Goal: Task Accomplishment & Management: Complete application form

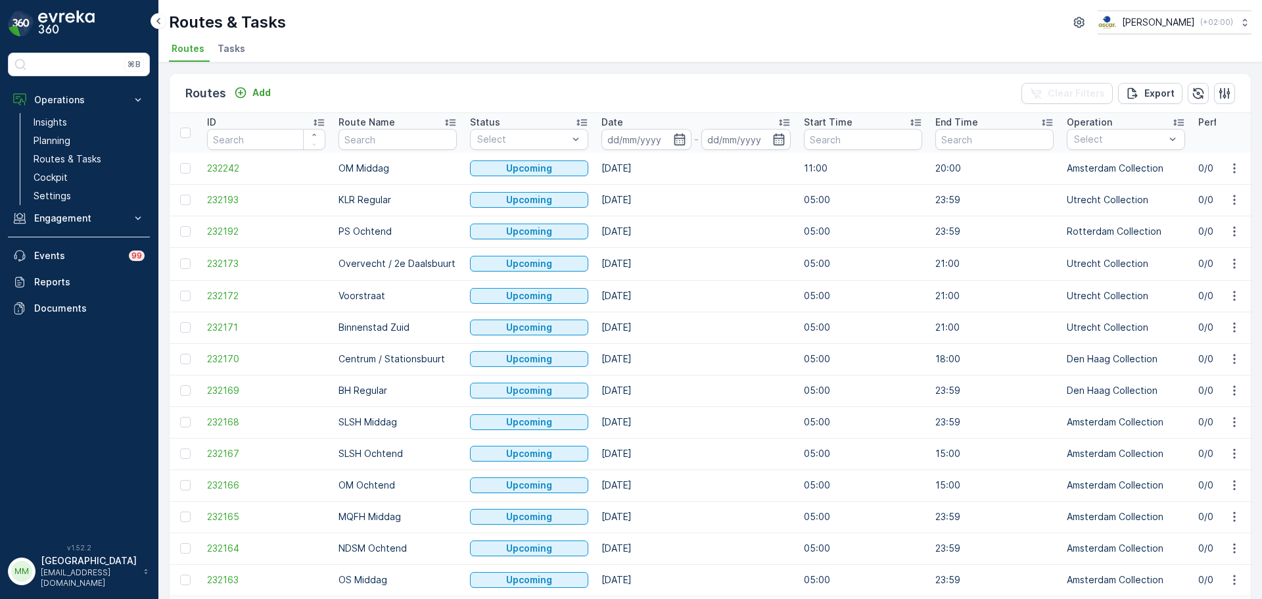
click at [238, 42] on span "Tasks" at bounding box center [231, 48] width 28 height 13
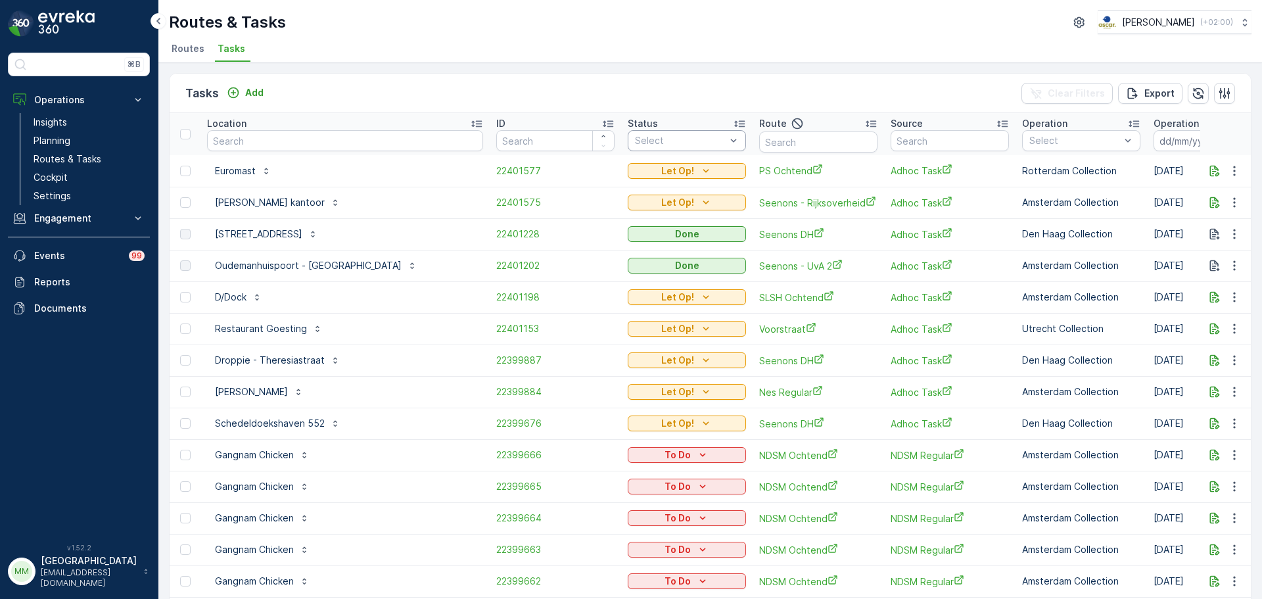
click at [633, 149] on div "Select" at bounding box center [687, 140] width 118 height 21
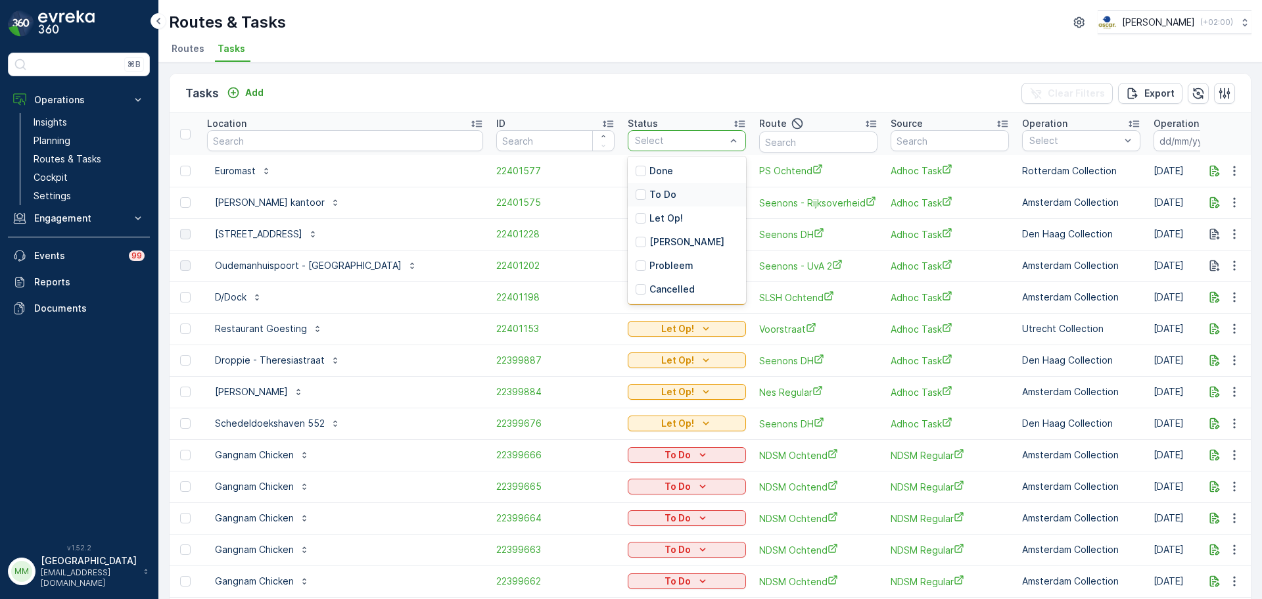
click at [628, 189] on div "To Do" at bounding box center [687, 195] width 118 height 24
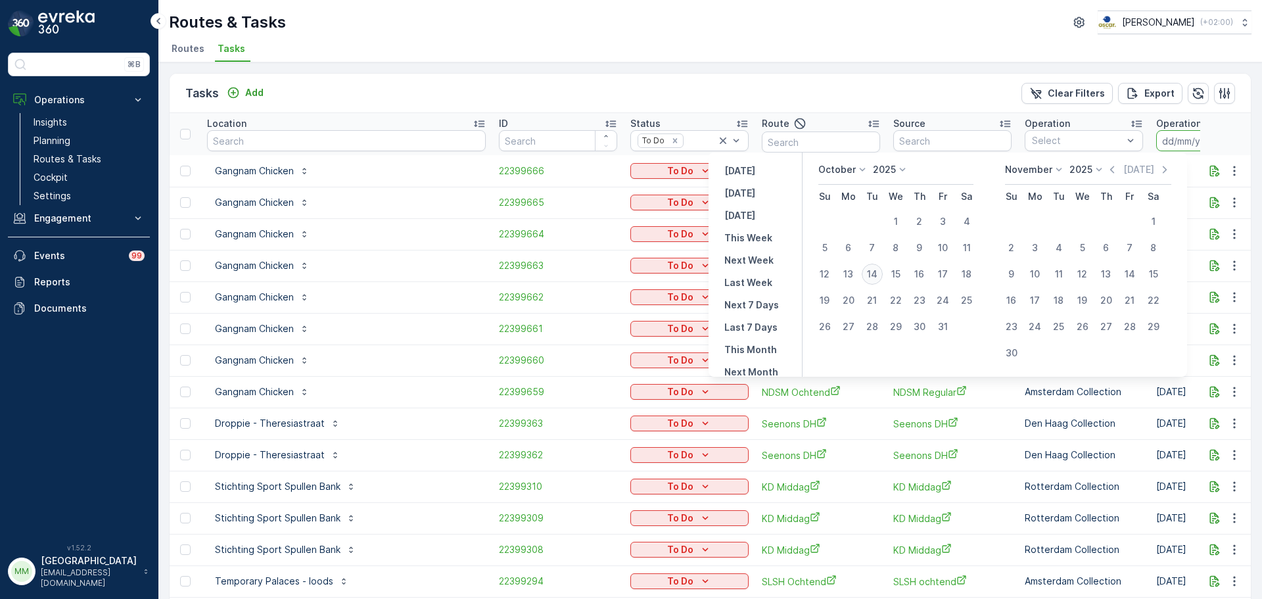
click at [882, 273] on div "14" at bounding box center [871, 273] width 21 height 21
type input "[DATE]"
click at [882, 273] on div "14" at bounding box center [871, 273] width 21 height 21
type input "[DATE]"
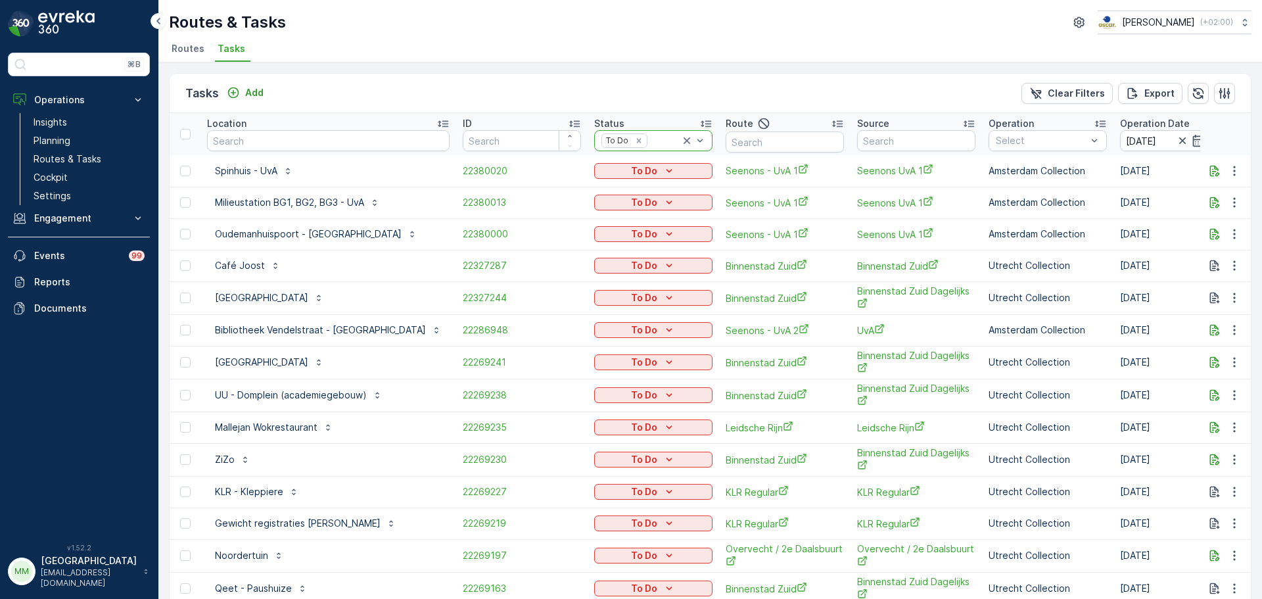
click at [680, 143] on icon at bounding box center [686, 140] width 13 height 13
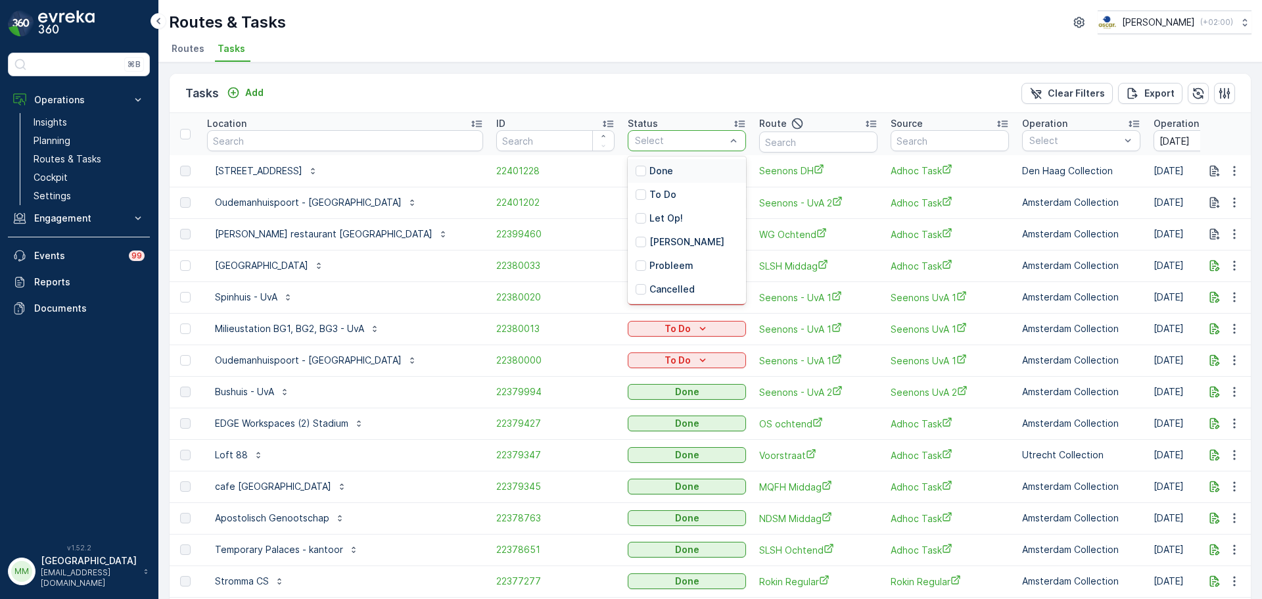
click at [671, 177] on div "Done" at bounding box center [687, 171] width 118 height 24
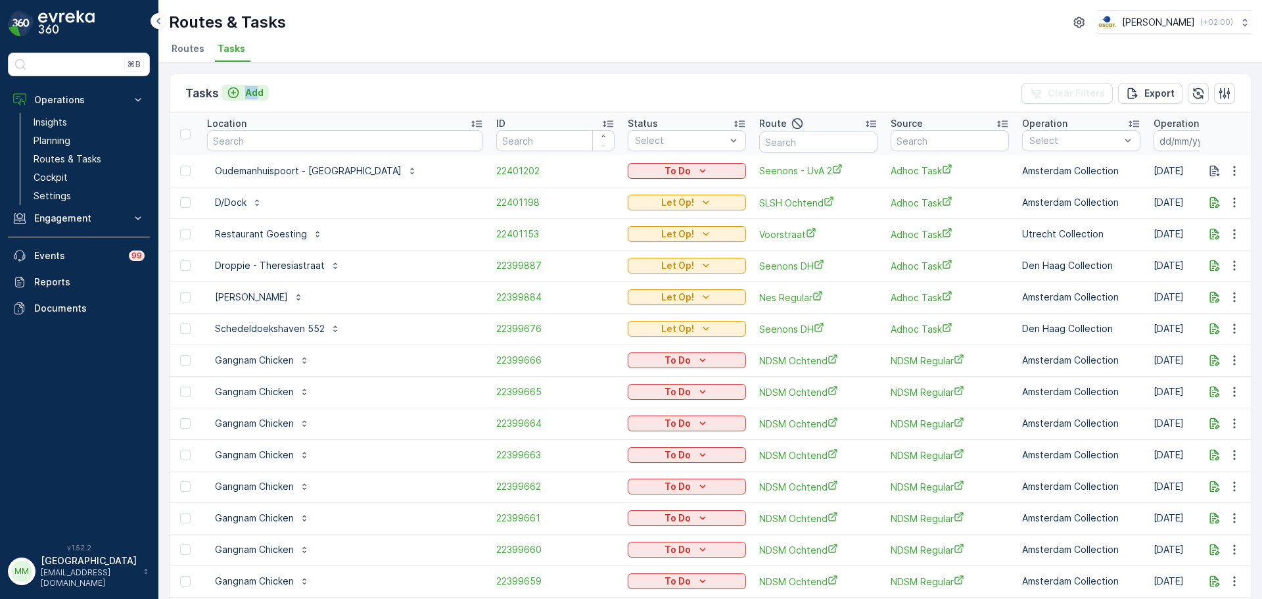
click at [259, 85] on div "Tasks Add Clear Filters Export" at bounding box center [710, 93] width 1081 height 39
click at [260, 87] on p "Add" at bounding box center [254, 92] width 18 height 13
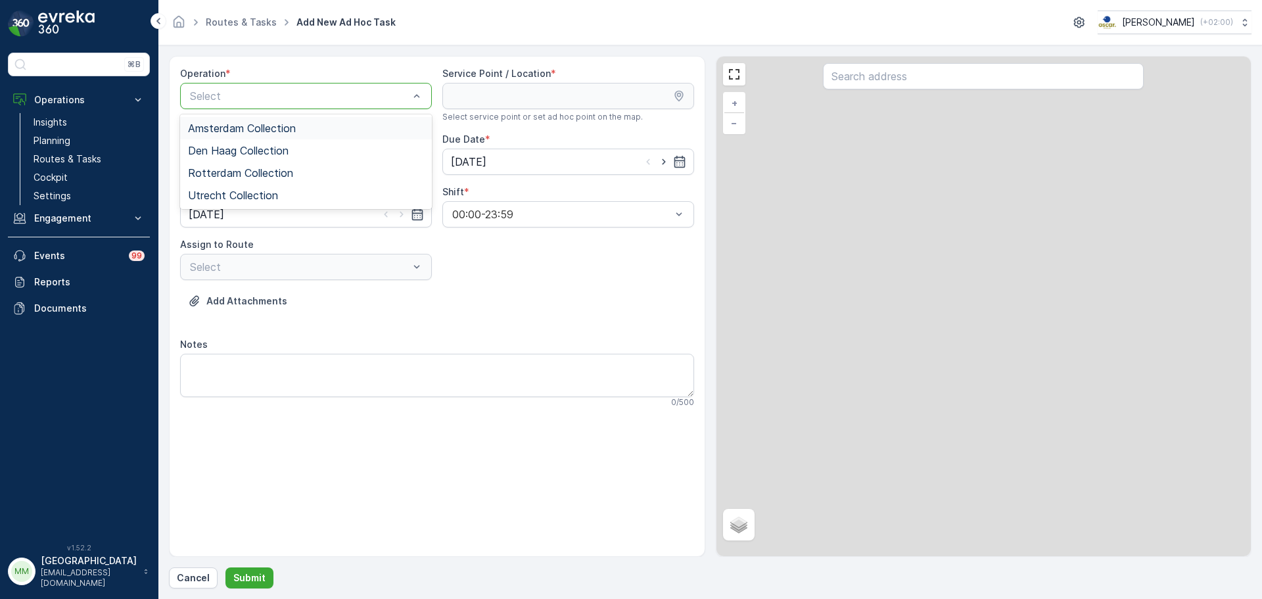
click at [277, 83] on div "Select" at bounding box center [306, 96] width 252 height 26
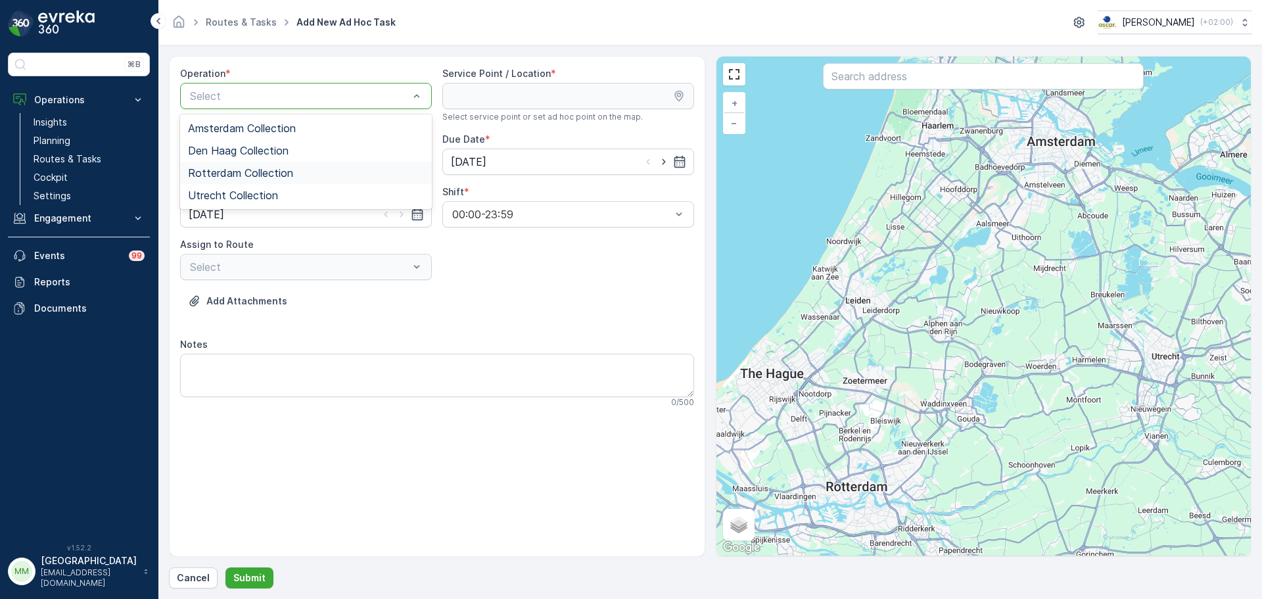
click at [274, 170] on span "Rotterdam Collection" at bounding box center [240, 173] width 105 height 12
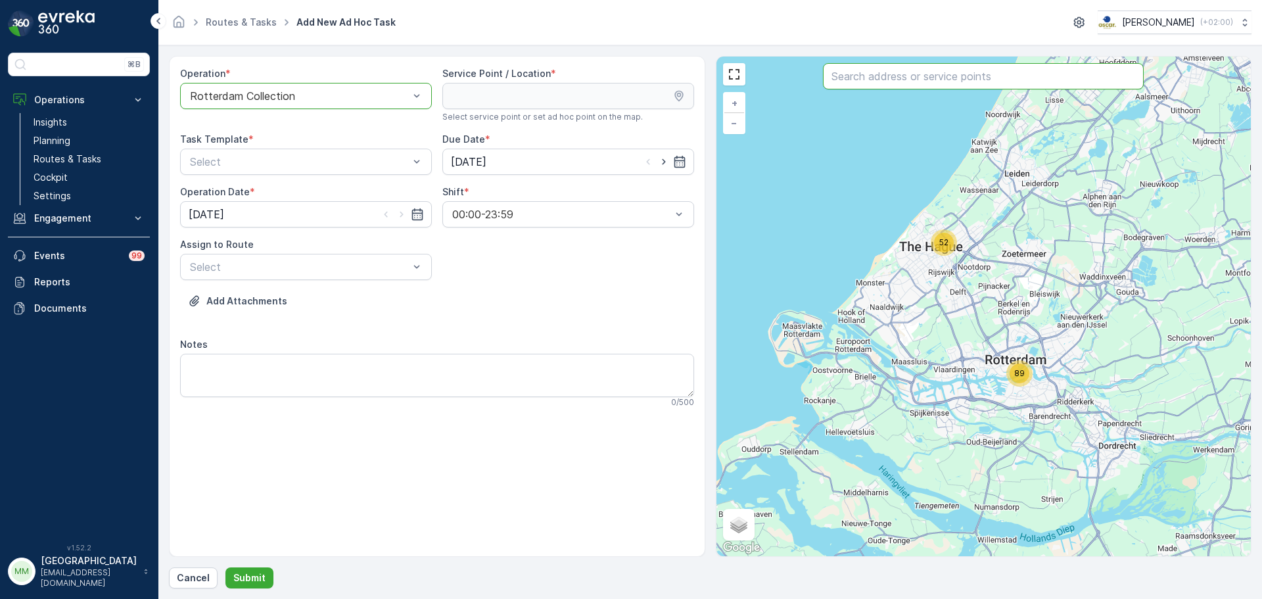
click at [926, 84] on input "text" at bounding box center [983, 76] width 321 height 26
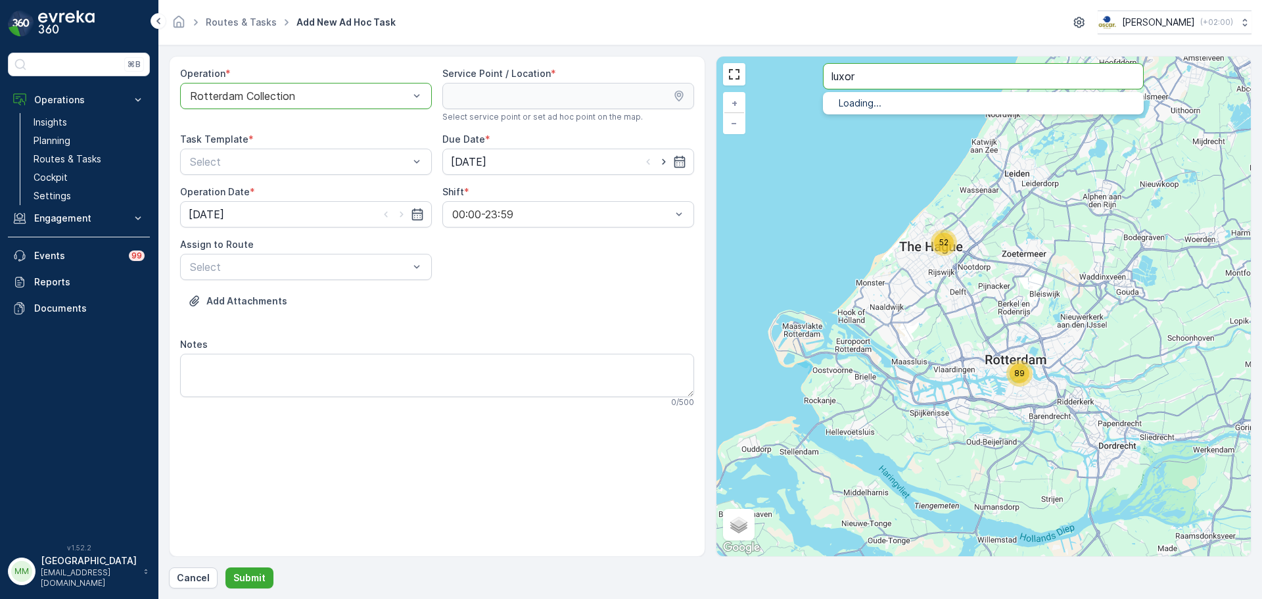
type input "luxor"
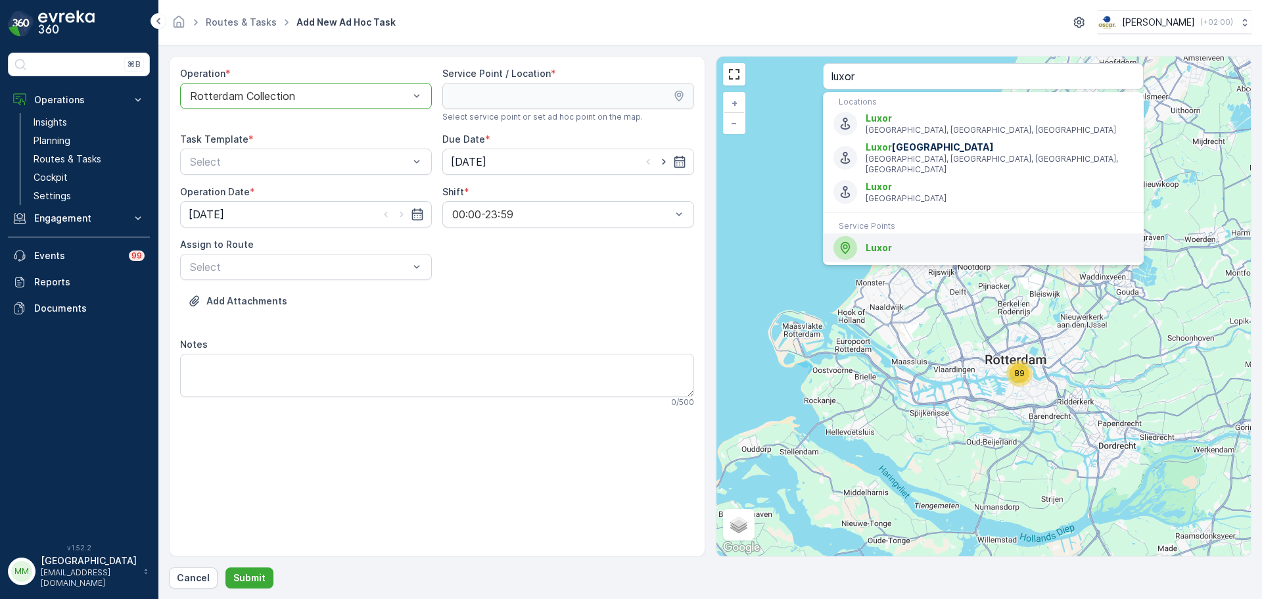
click at [890, 236] on div "Luxor" at bounding box center [983, 248] width 300 height 24
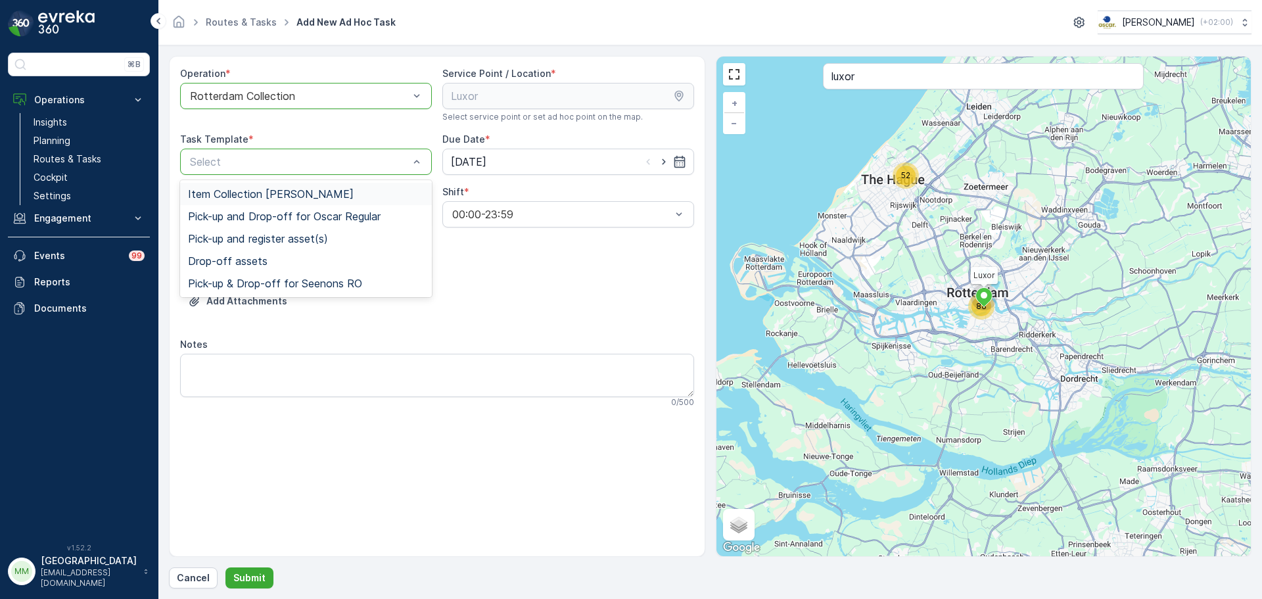
click at [243, 193] on span "Item Collection [PERSON_NAME]" at bounding box center [271, 194] width 166 height 12
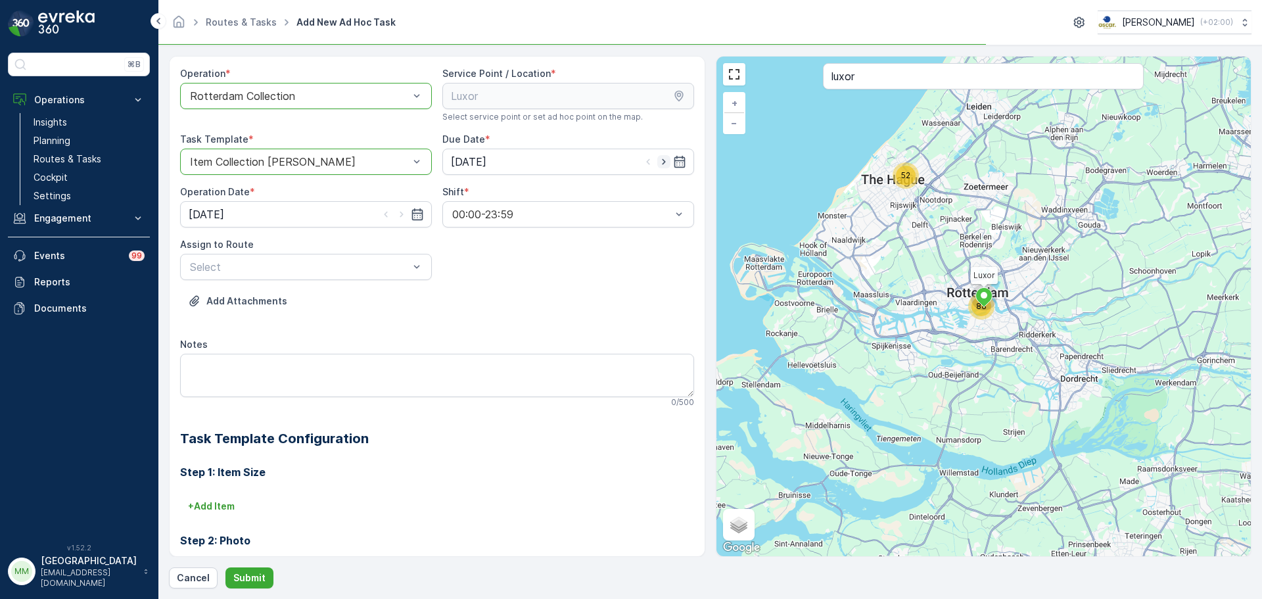
click at [662, 160] on icon "button" at bounding box center [663, 161] width 13 height 13
type input "[DATE]"
click at [398, 214] on icon "button" at bounding box center [401, 214] width 13 height 13
type input "[DATE]"
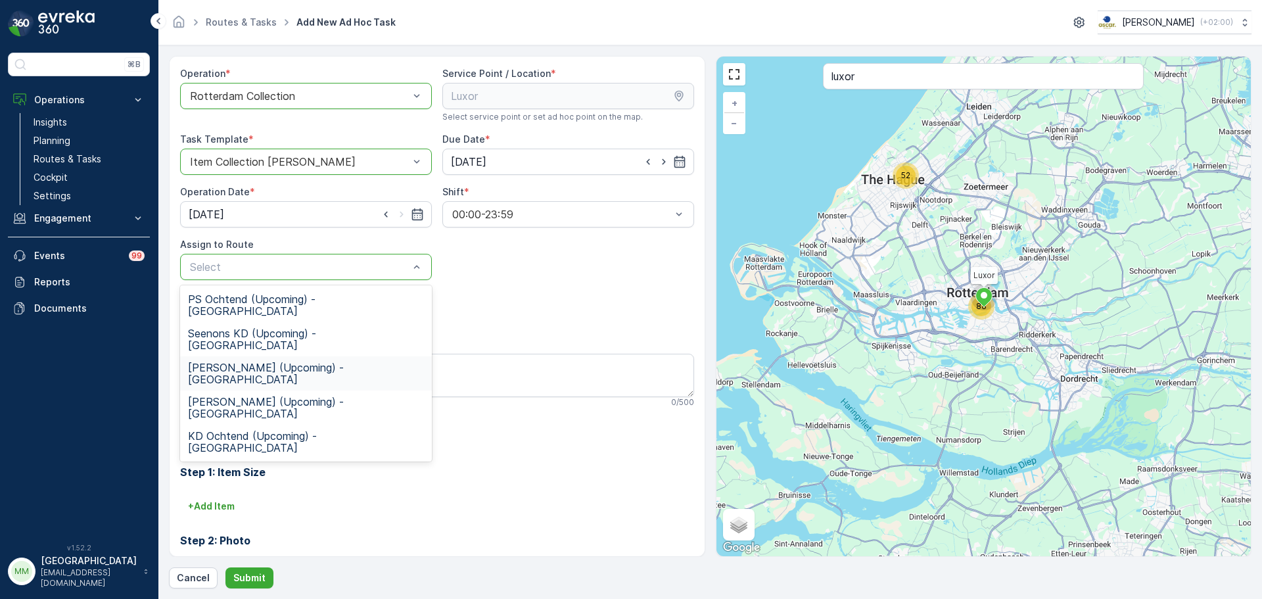
click at [260, 361] on span "KD Middag (Upcoming) - Rotterdam" at bounding box center [306, 373] width 236 height 24
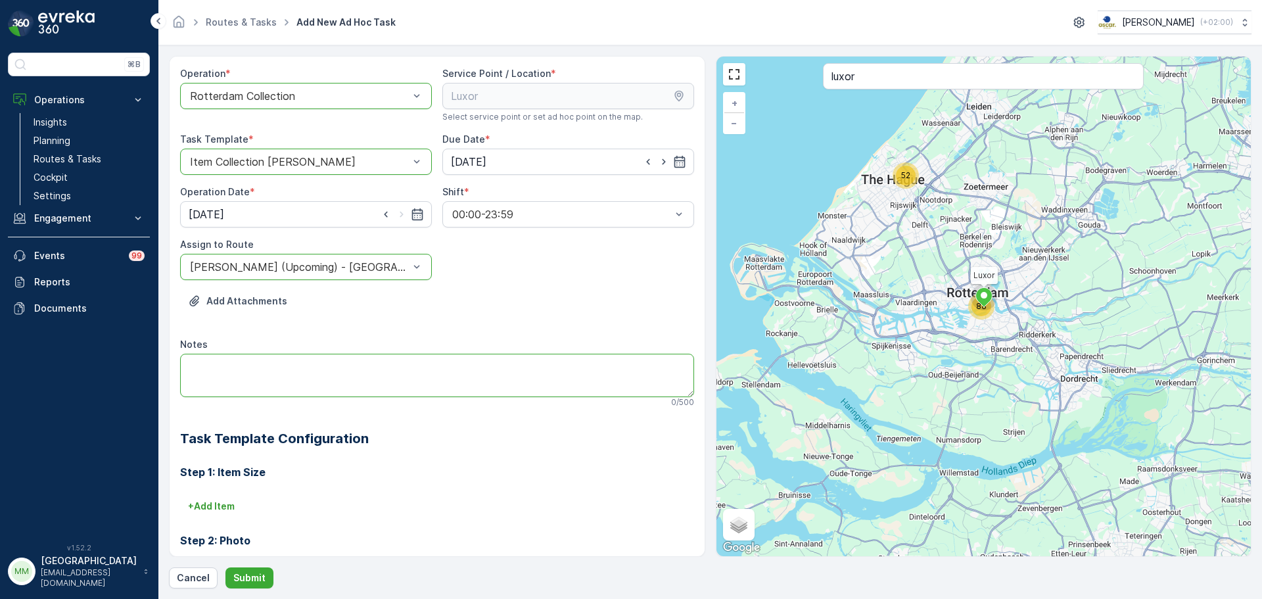
click at [253, 360] on textarea "Notes" at bounding box center [437, 375] width 514 height 43
type textarea "g"
type textarea "graag pallets ophalen en 660L grofvuil"
click at [240, 581] on p "Submit" at bounding box center [249, 577] width 32 height 13
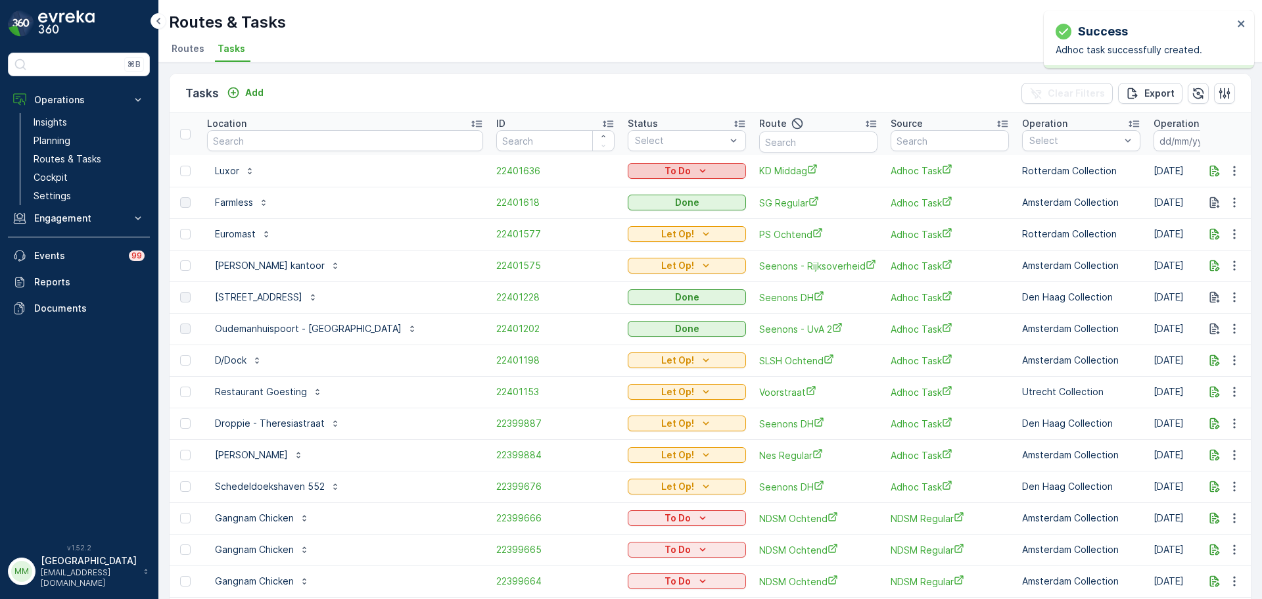
click at [664, 171] on p "To Do" at bounding box center [677, 170] width 26 height 13
click at [606, 191] on span "Let Op!" at bounding box center [596, 190] width 33 height 13
click at [318, 145] on input "text" at bounding box center [345, 140] width 276 height 21
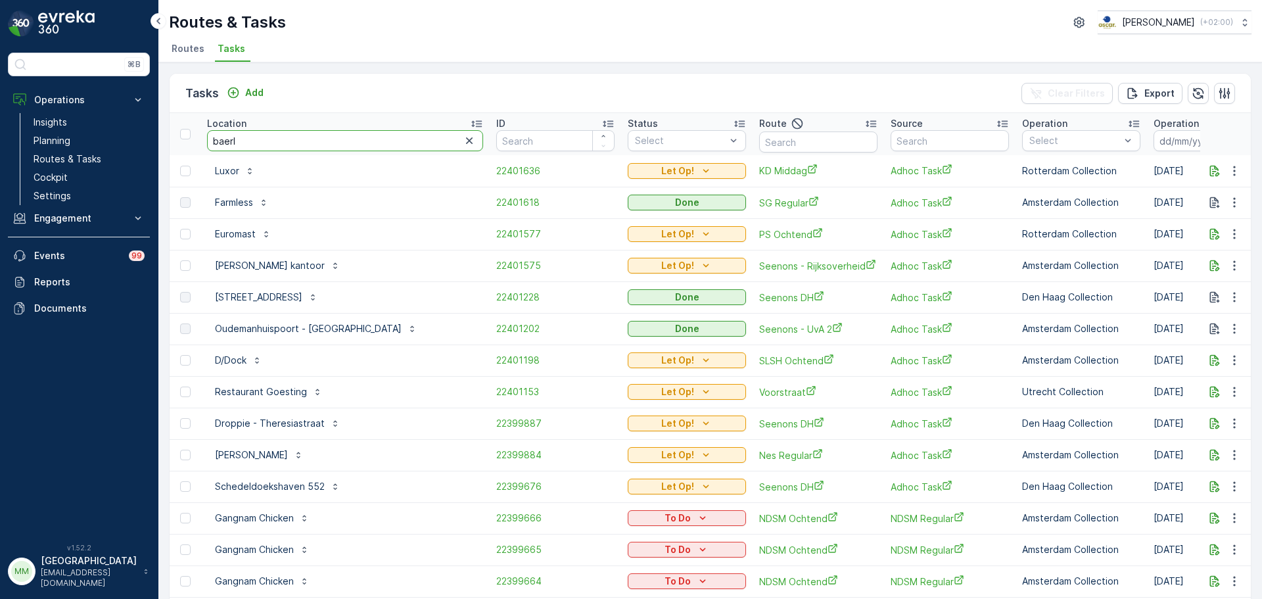
type input "baerle"
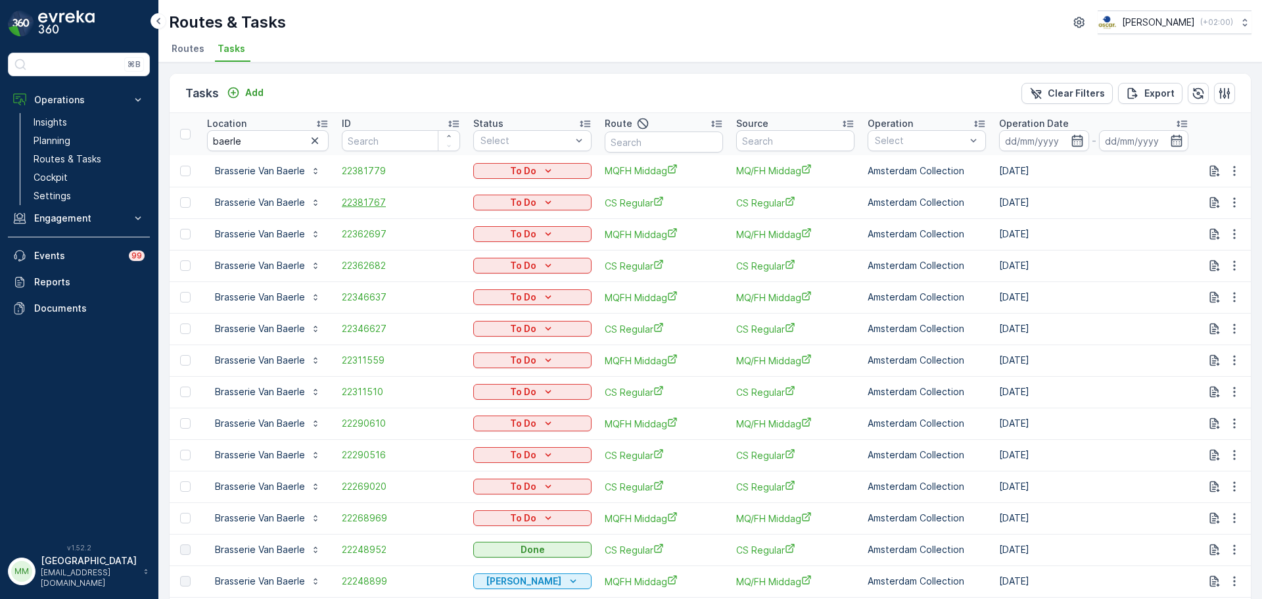
click at [375, 202] on span "22381767" at bounding box center [401, 202] width 118 height 13
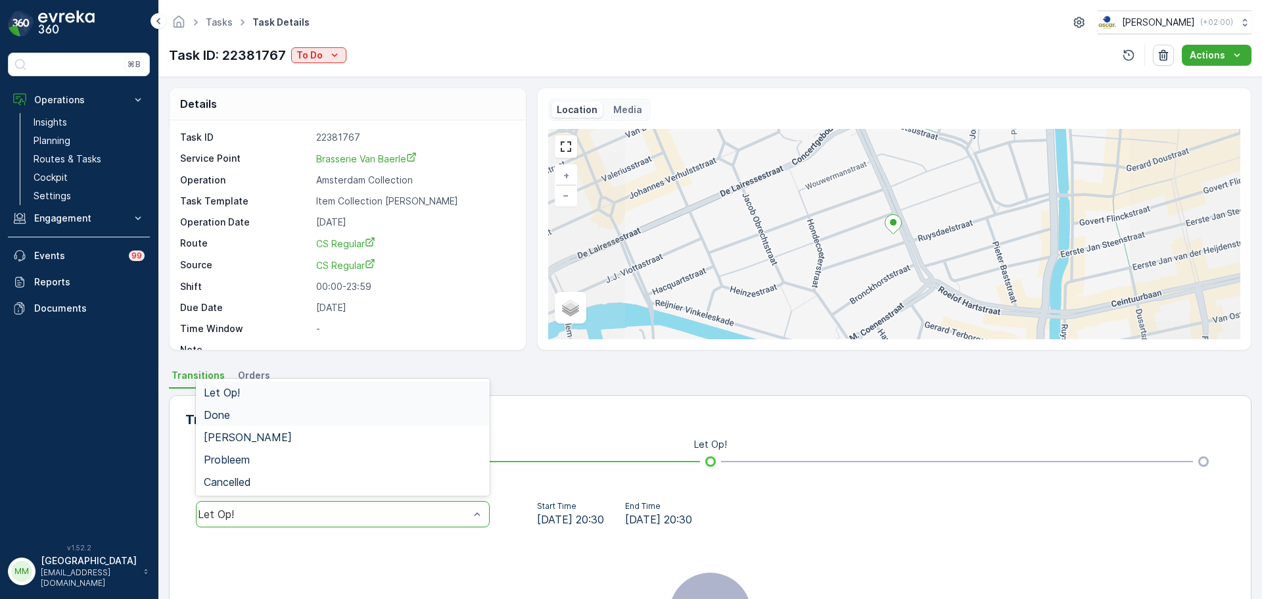
click at [285, 418] on div "Done" at bounding box center [343, 415] width 278 height 12
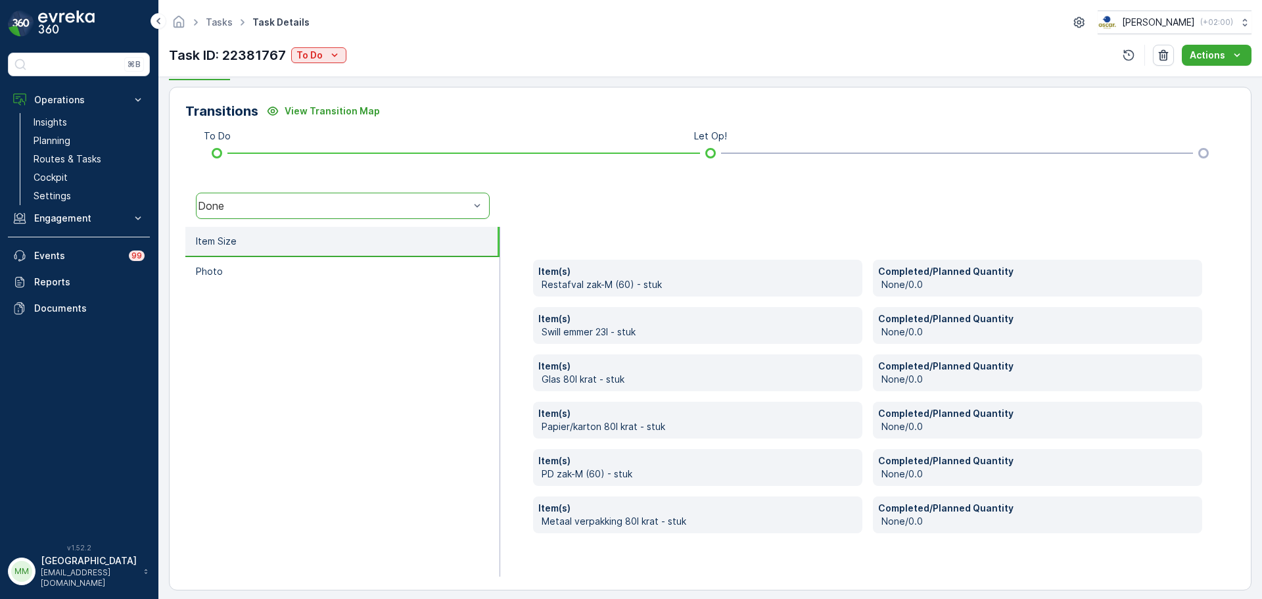
scroll to position [317, 0]
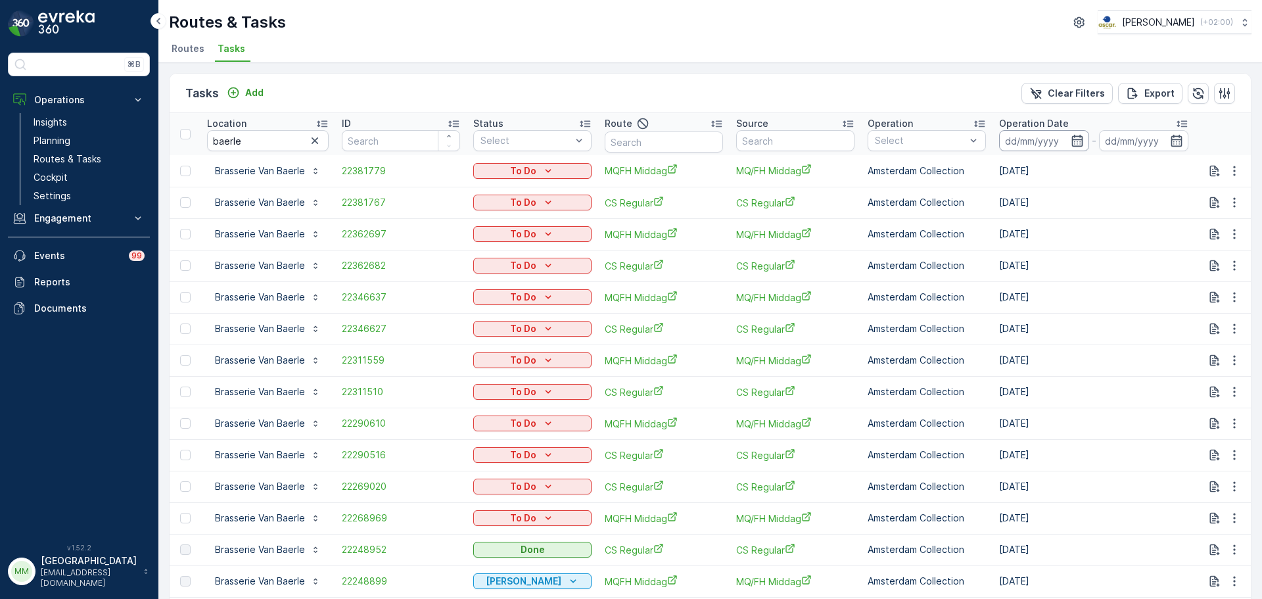
click at [1027, 145] on input at bounding box center [1044, 140] width 90 height 21
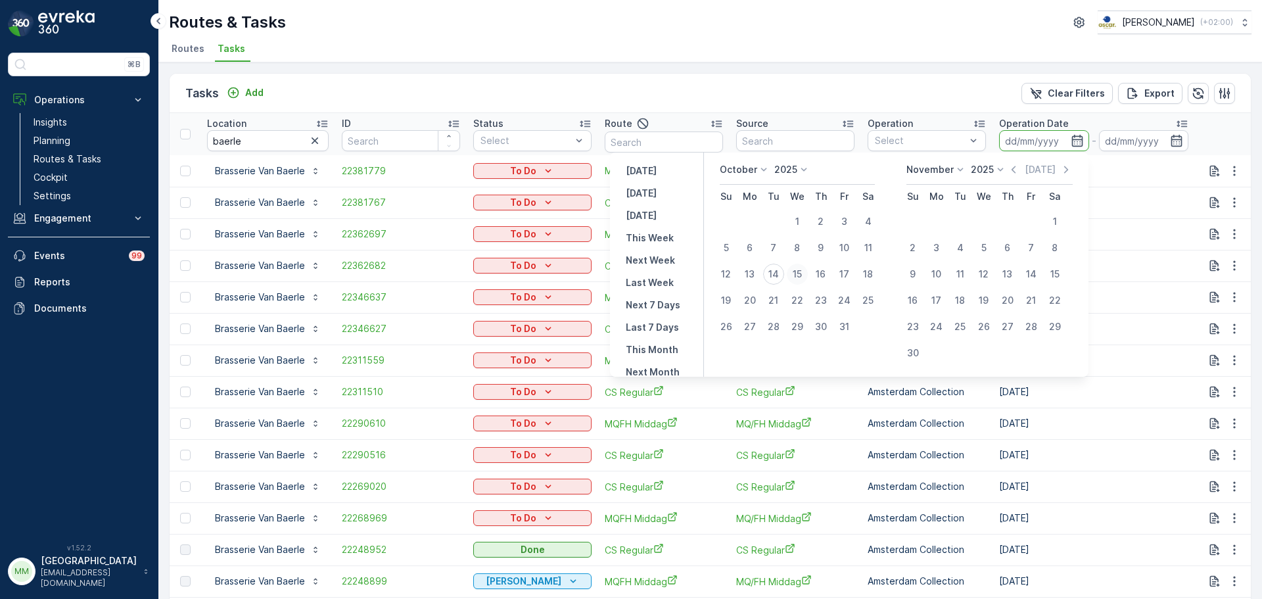
click at [802, 275] on div "15" at bounding box center [797, 273] width 21 height 21
type input "15.10.2025"
click at [802, 276] on div "15" at bounding box center [797, 273] width 21 height 21
type input "15.10.2025"
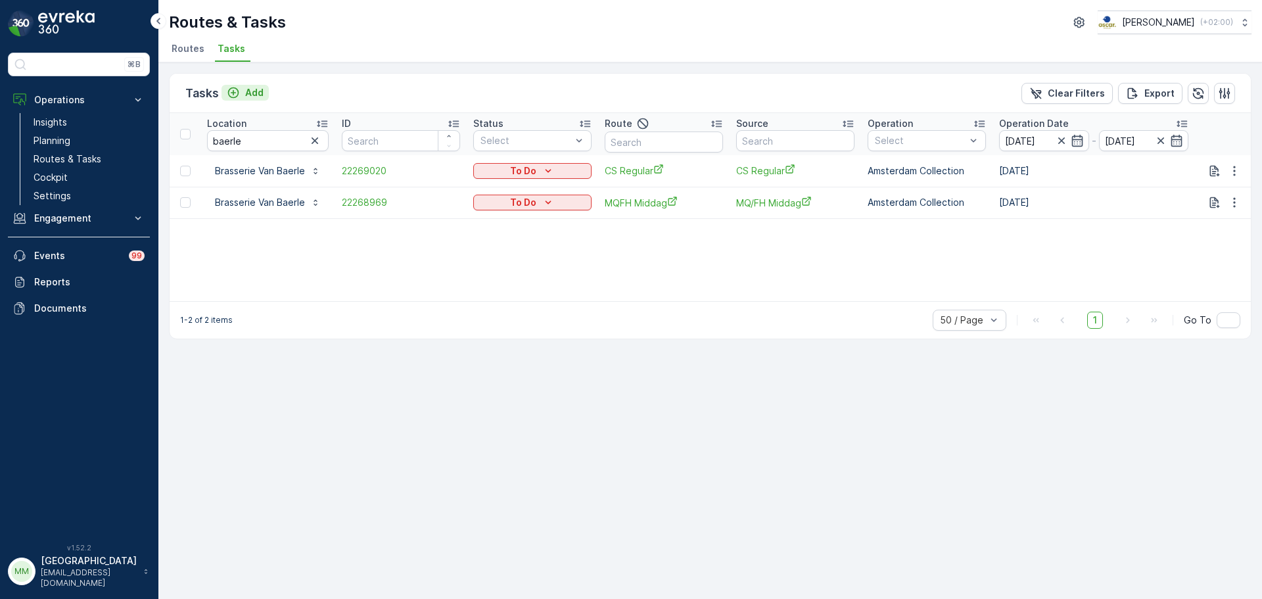
click at [252, 87] on p "Add" at bounding box center [254, 92] width 18 height 13
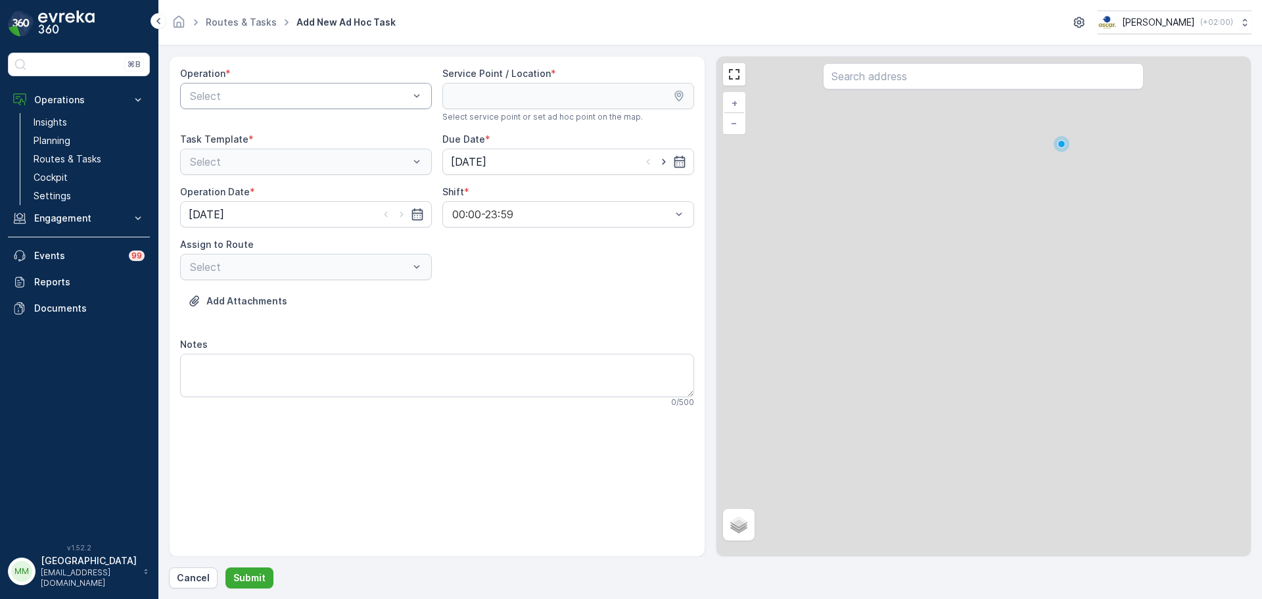
click at [306, 83] on div "Select" at bounding box center [306, 96] width 252 height 26
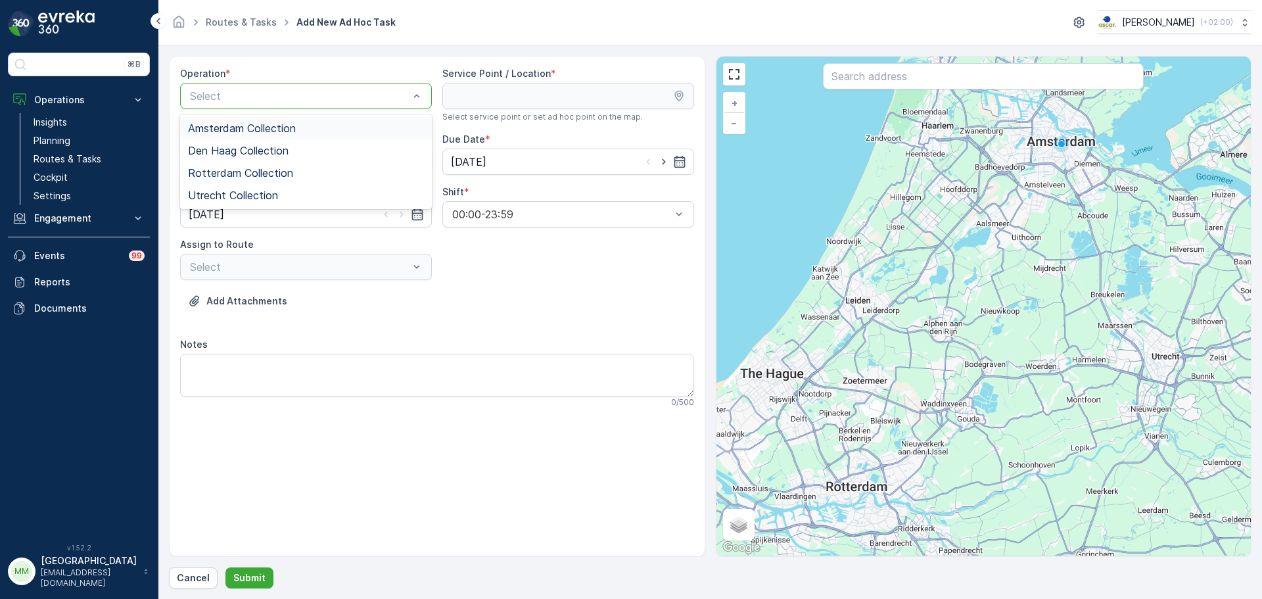
click at [285, 124] on span "Amsterdam Collection" at bounding box center [242, 128] width 108 height 12
click at [890, 86] on input "text" at bounding box center [983, 76] width 321 height 26
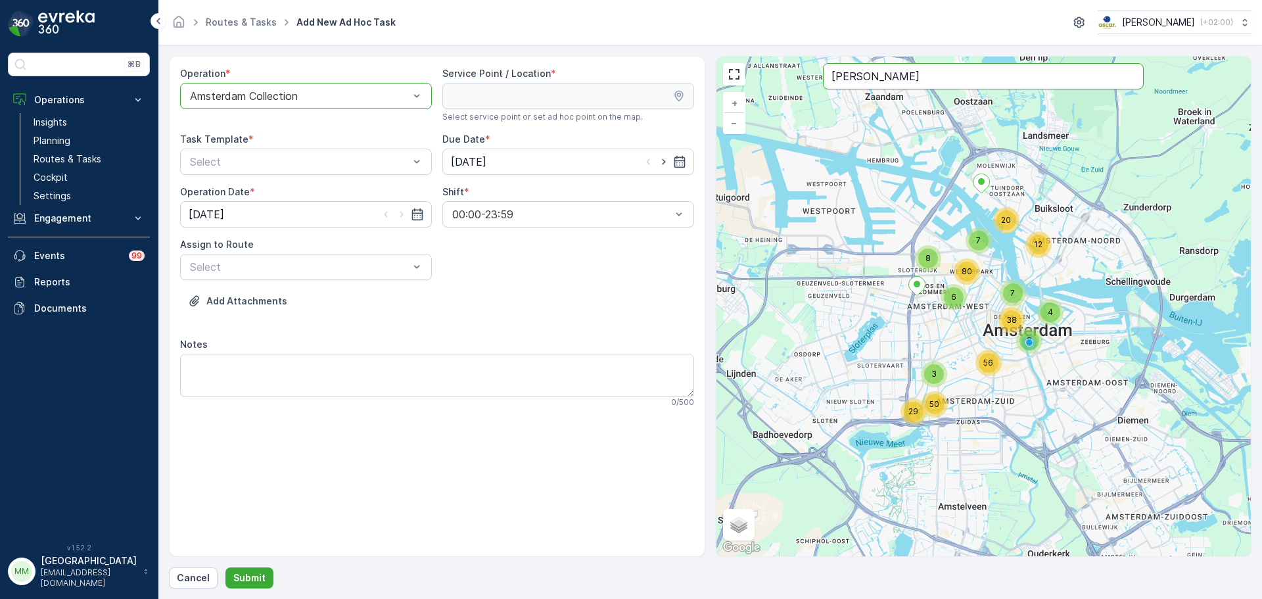
type input "baer"
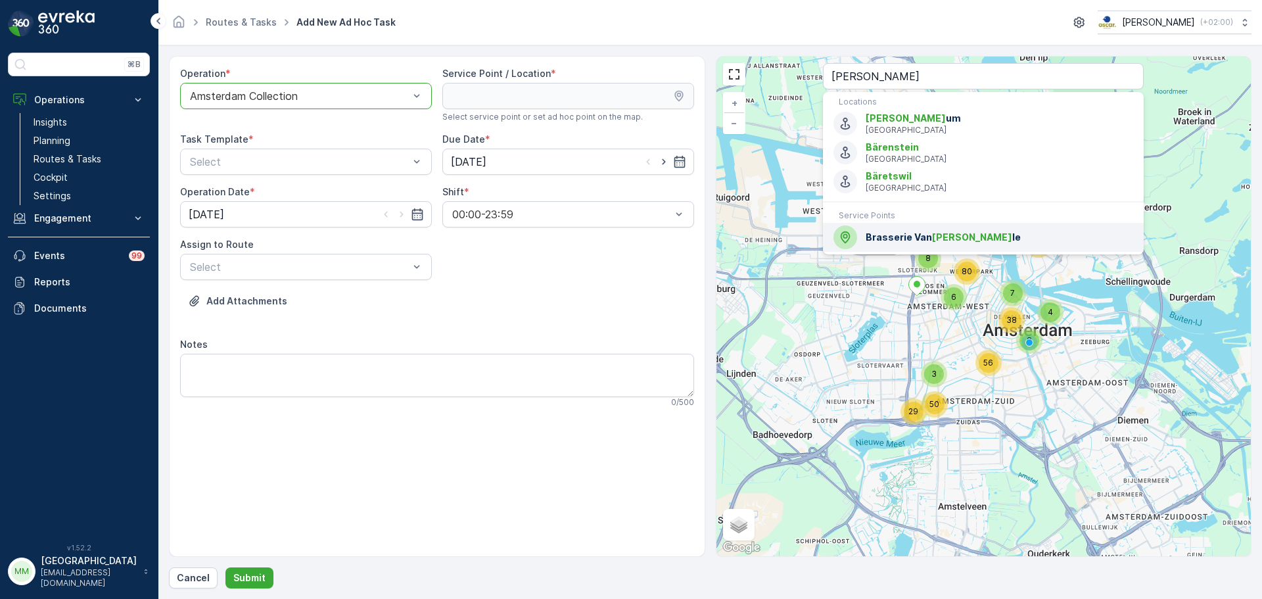
click at [895, 243] on span "Brasserie Van Baer le" at bounding box center [998, 237] width 267 height 13
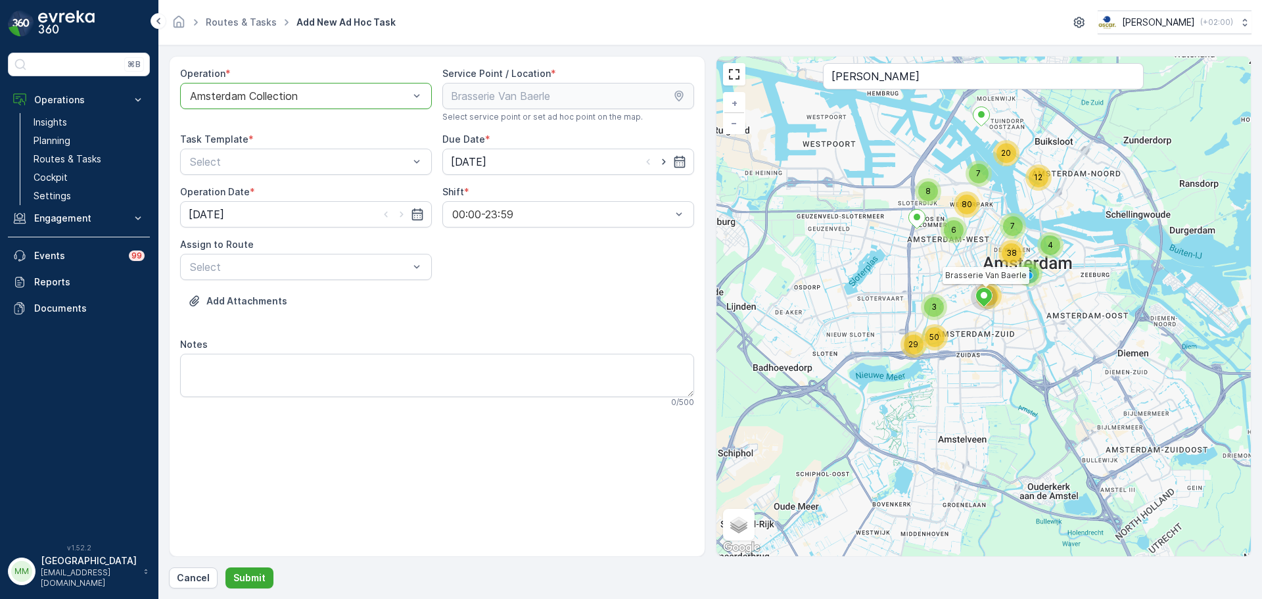
click at [295, 147] on div "Task Template * Select" at bounding box center [306, 154] width 252 height 42
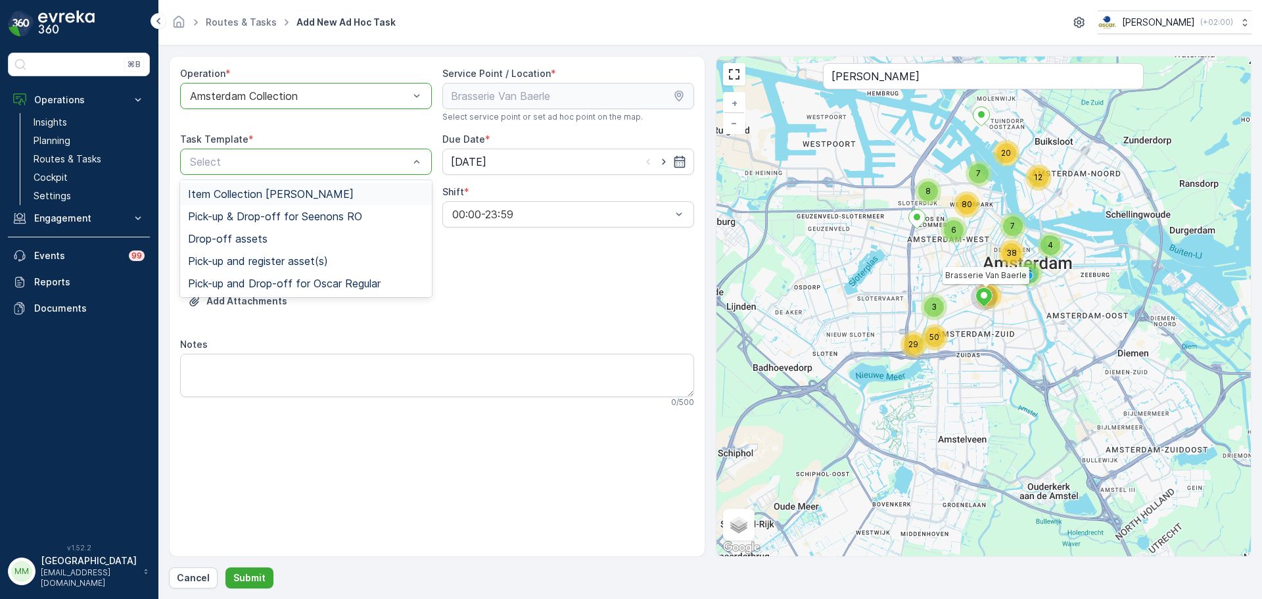
click at [253, 190] on span "Item Collection Oscar Regulier" at bounding box center [271, 194] width 166 height 12
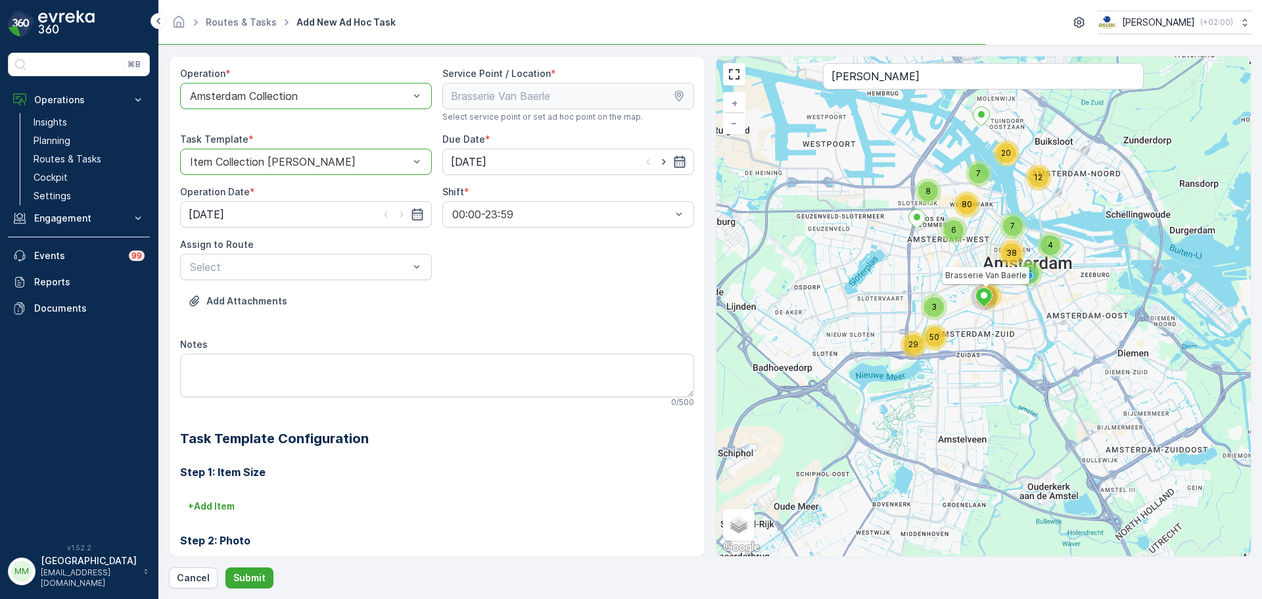
click at [675, 162] on icon "button" at bounding box center [679, 161] width 13 height 13
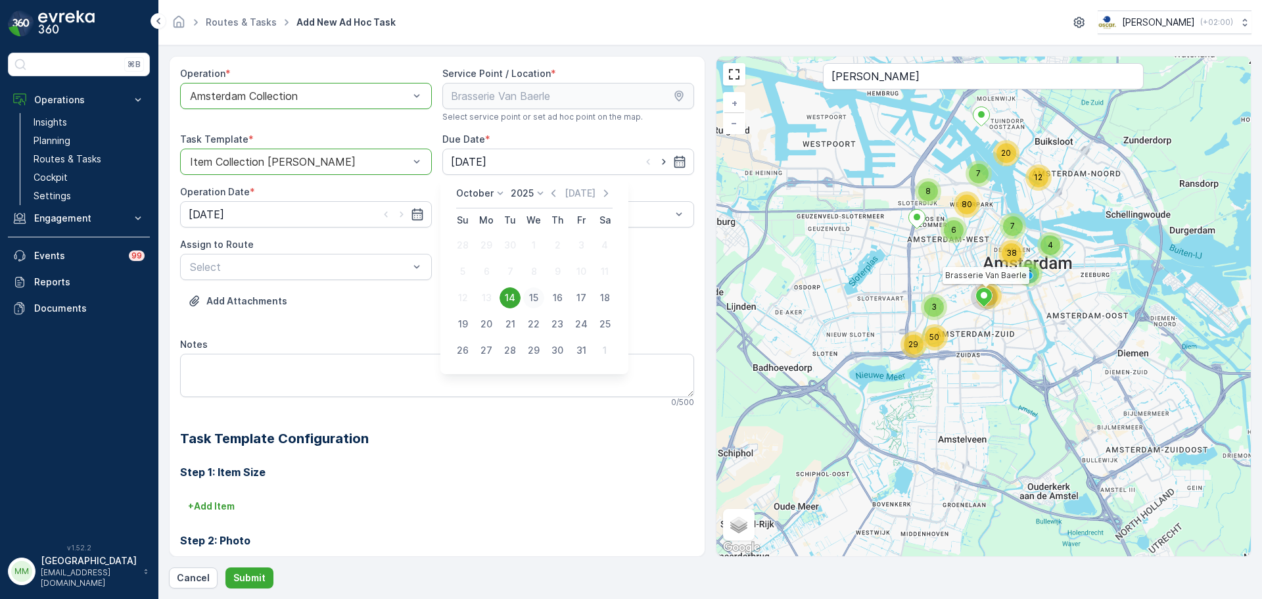
click at [534, 302] on div "15" at bounding box center [533, 297] width 21 height 21
type input "15.10.2025"
click at [395, 217] on icon "button" at bounding box center [401, 214] width 13 height 13
type input "15.10.2025"
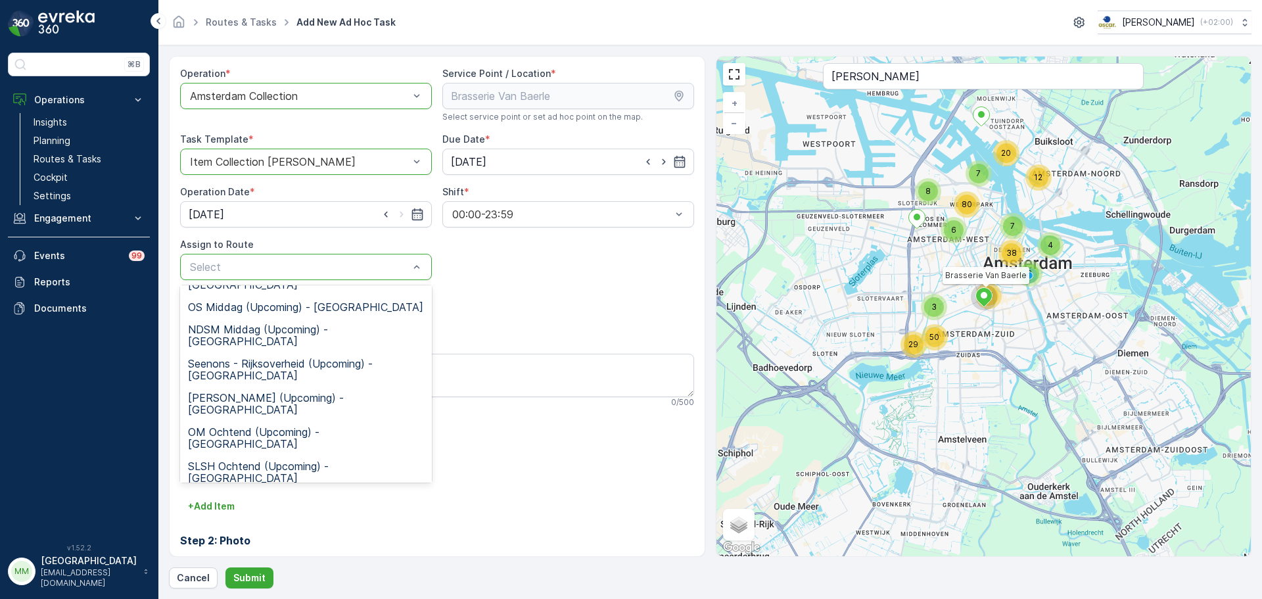
scroll to position [267, 0]
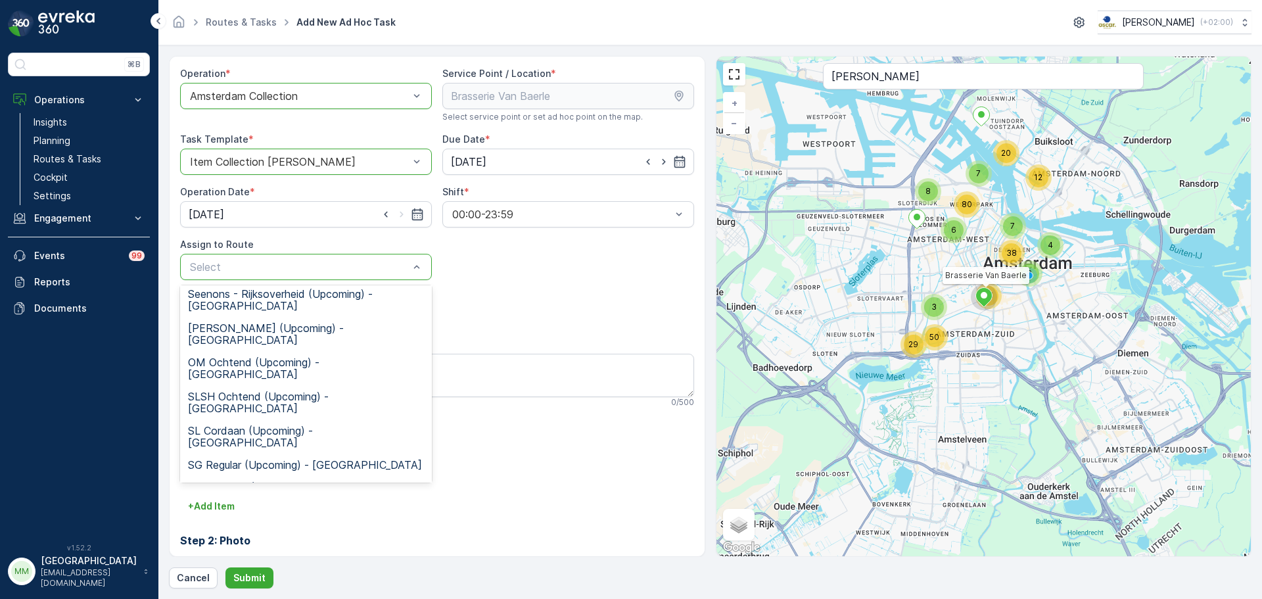
click at [331, 583] on span "CS Regular (Upcoming) - Amsterdam" at bounding box center [304, 589] width 233 height 12
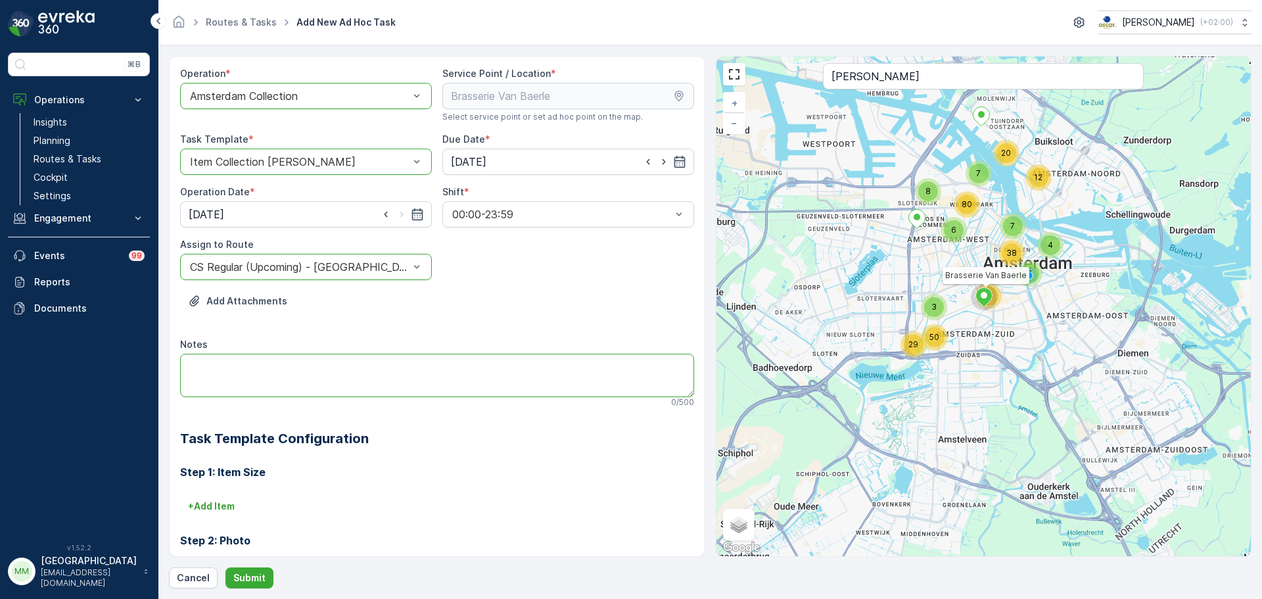
click at [288, 369] on textarea "Notes" at bounding box center [437, 375] width 514 height 43
click at [238, 384] on textarea "graag brengen: 7x 60L PD 7x 60" at bounding box center [437, 375] width 514 height 43
click at [253, 387] on textarea "graag brengen: 7x 60L PD 7x 60L rest 3x 240" at bounding box center [437, 375] width 514 height 43
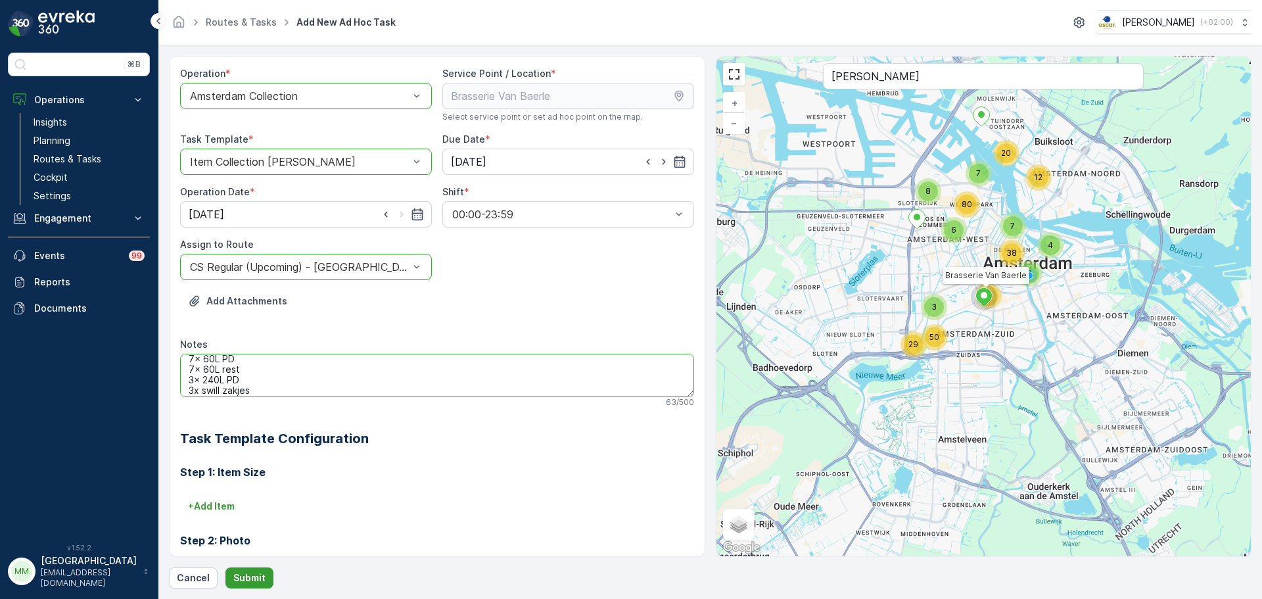
type textarea "graag brengen: 7x 60L PD 7x 60L rest 3x 240L PD 3x swill zakjes"
click at [261, 570] on button "Submit" at bounding box center [249, 577] width 48 height 21
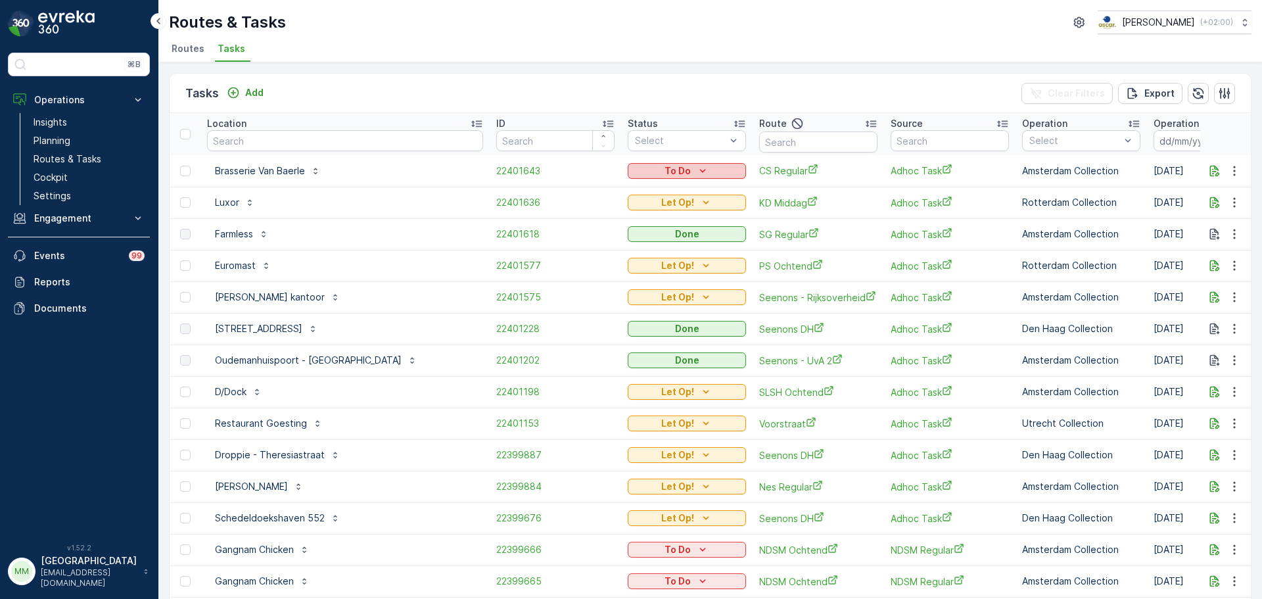
click at [664, 174] on p "To Do" at bounding box center [677, 170] width 26 height 13
click at [612, 191] on div "Let Op!" at bounding box center [615, 190] width 83 height 18
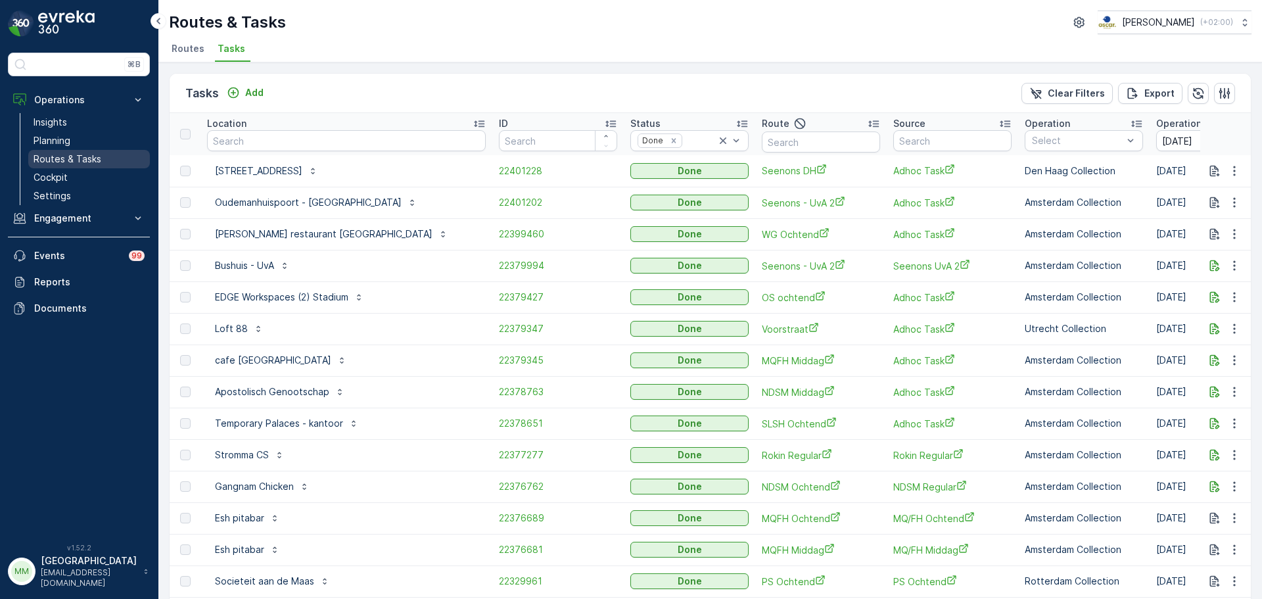
click at [100, 156] on link "Routes & Tasks" at bounding box center [89, 159] width 122 height 18
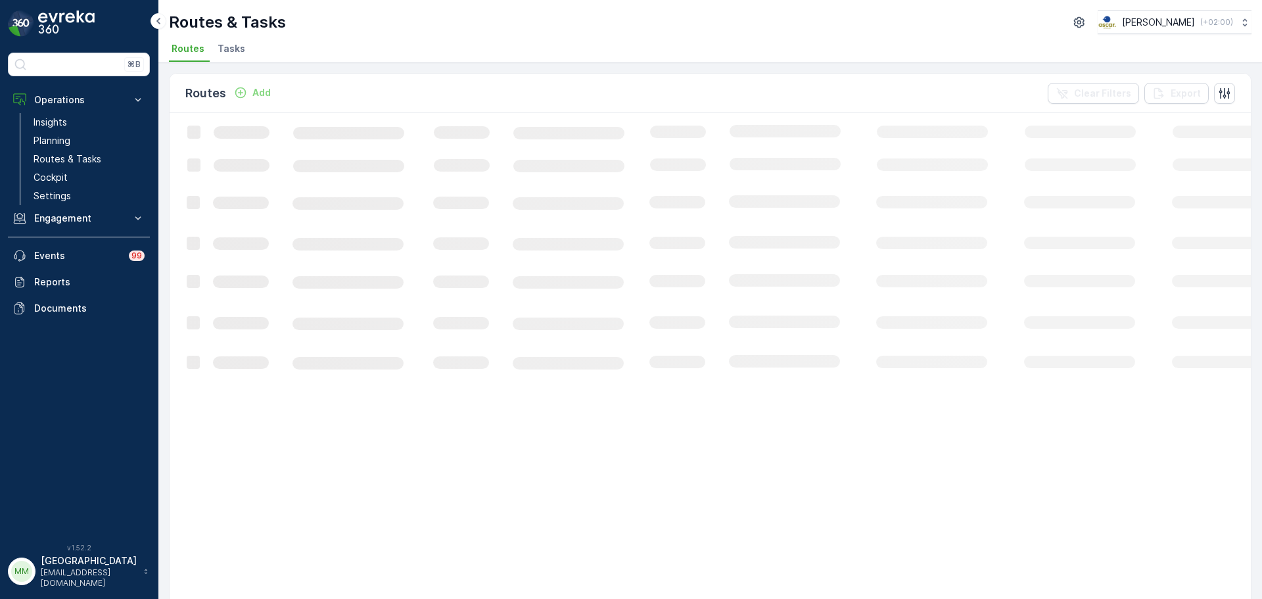
click at [220, 58] on li "Tasks" at bounding box center [232, 50] width 35 height 22
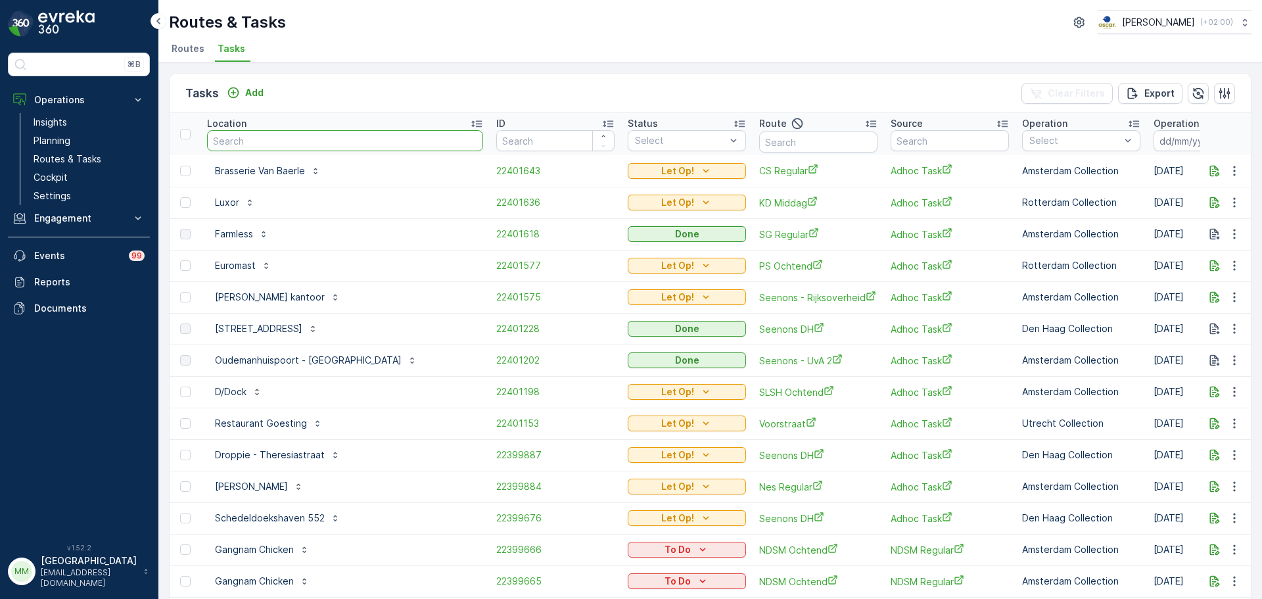
click at [263, 139] on input "text" at bounding box center [345, 140] width 276 height 21
type input "creative"
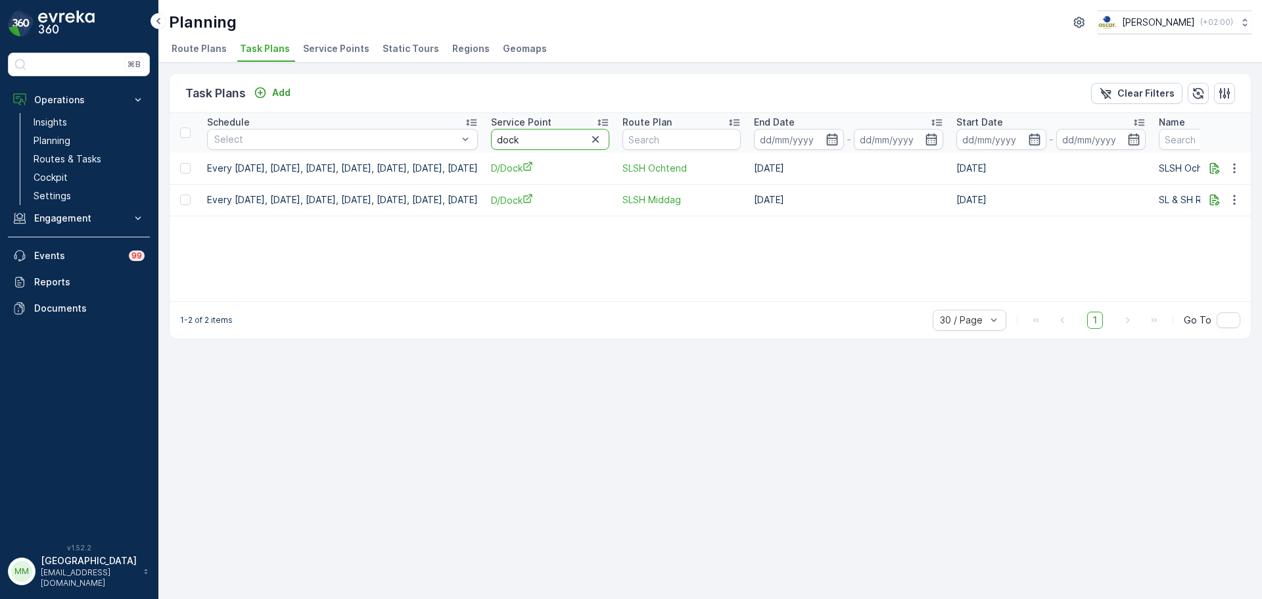
drag, startPoint x: 551, startPoint y: 134, endPoint x: 476, endPoint y: 126, distance: 75.4
click at [476, 126] on tr "Schedule Select Service Point dock Route Plan End Date - Start Date - Name Stat…" at bounding box center [1093, 132] width 1846 height 39
type input "crrat"
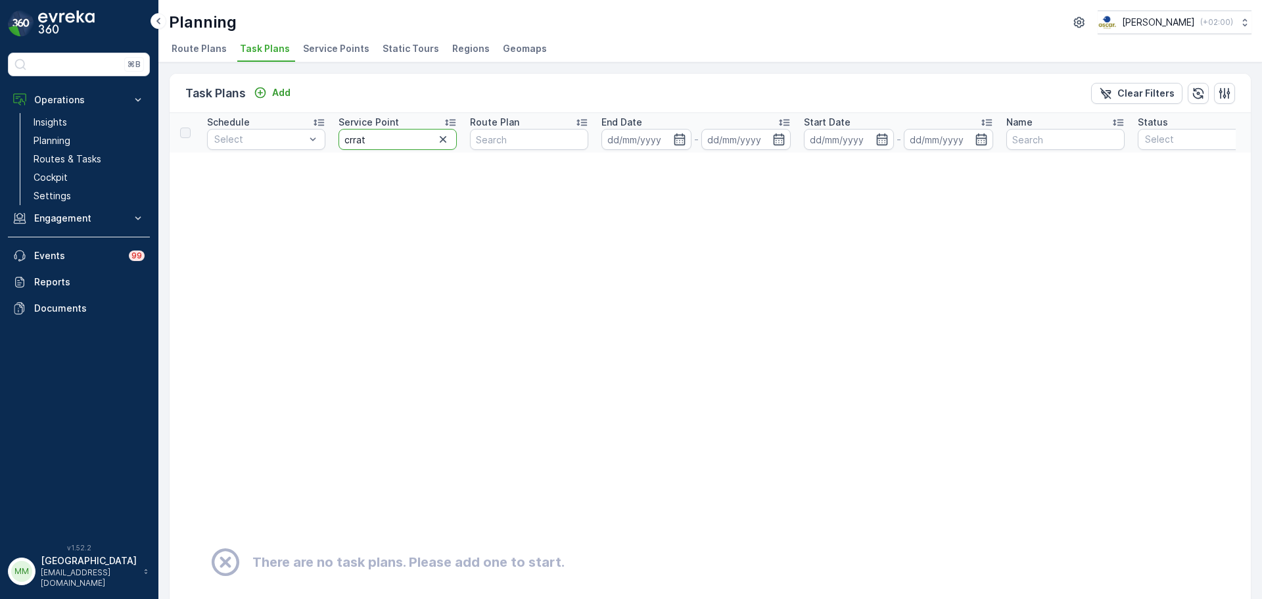
click at [356, 143] on input "crrat" at bounding box center [397, 139] width 118 height 21
type input "creat"
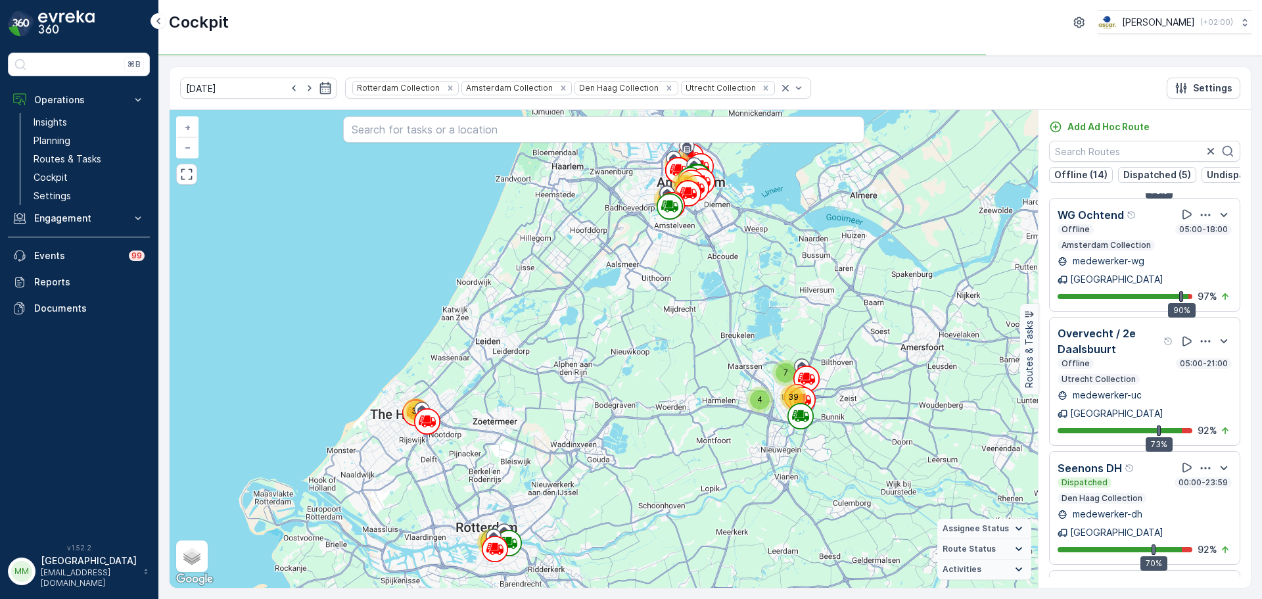
scroll to position [2677, 0]
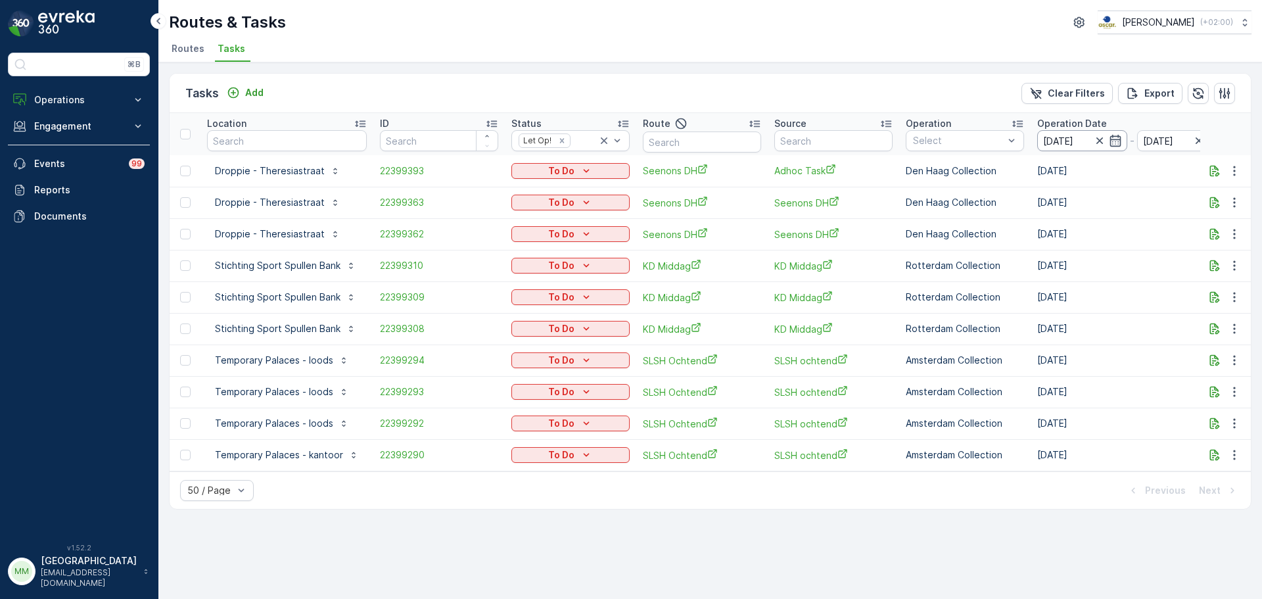
click at [1062, 143] on input "[DATE]" at bounding box center [1082, 140] width 90 height 21
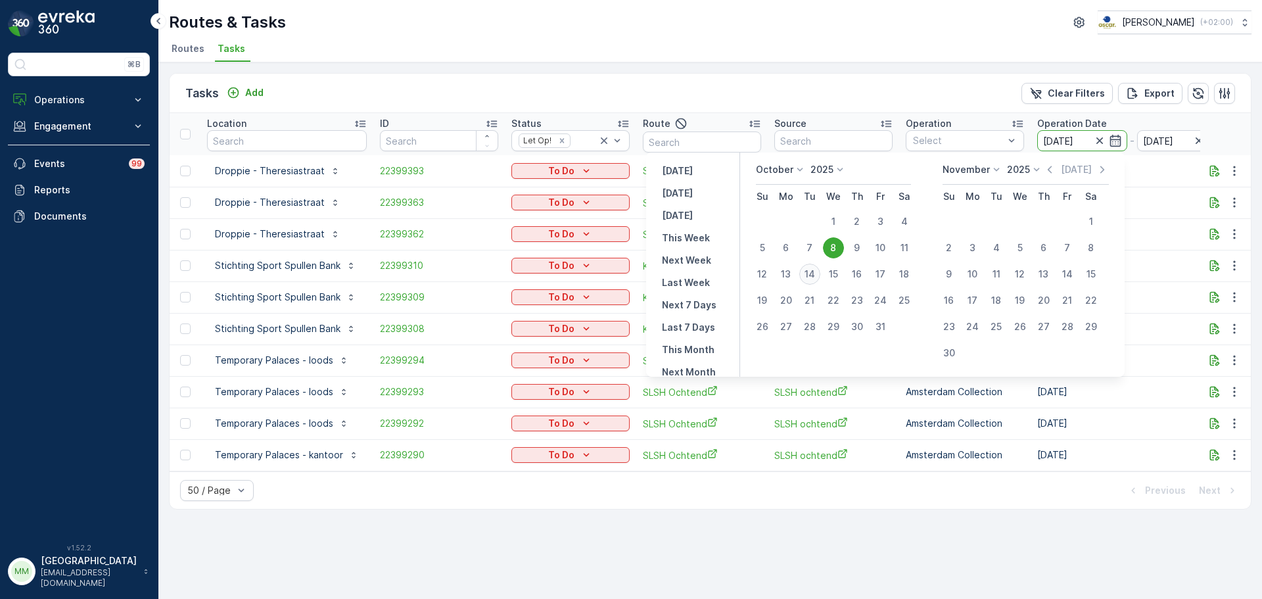
click at [819, 275] on div "14" at bounding box center [809, 273] width 21 height 21
type input "[DATE]"
click at [819, 275] on div "14" at bounding box center [809, 273] width 21 height 21
type input "[DATE]"
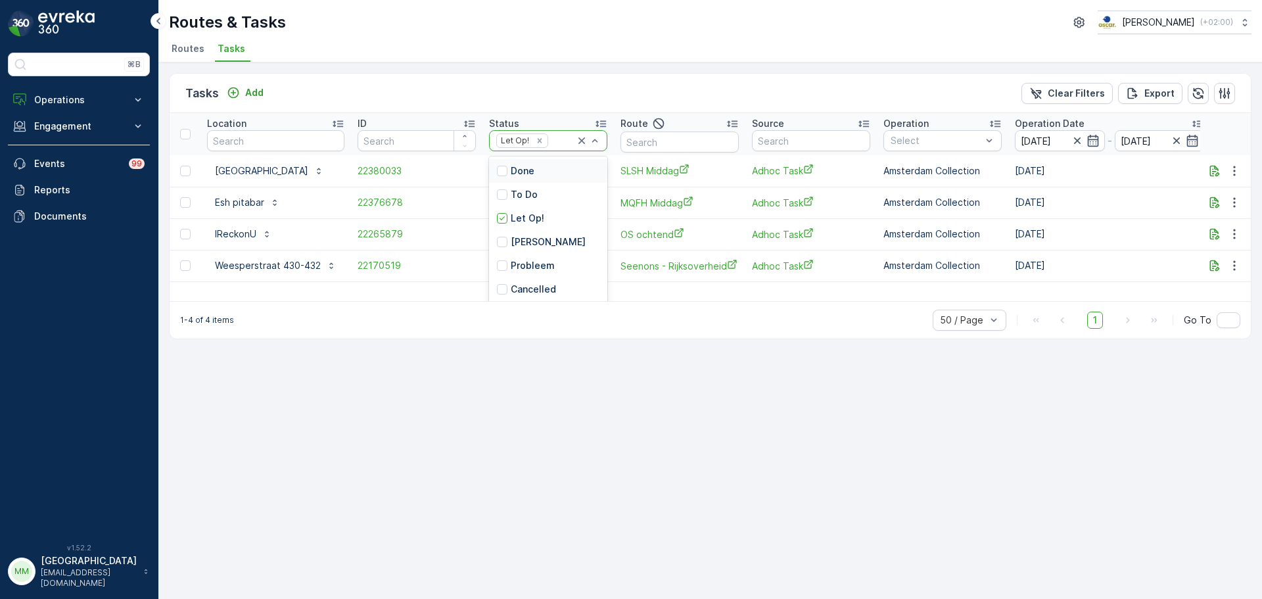
click at [581, 135] on icon at bounding box center [581, 140] width 13 height 13
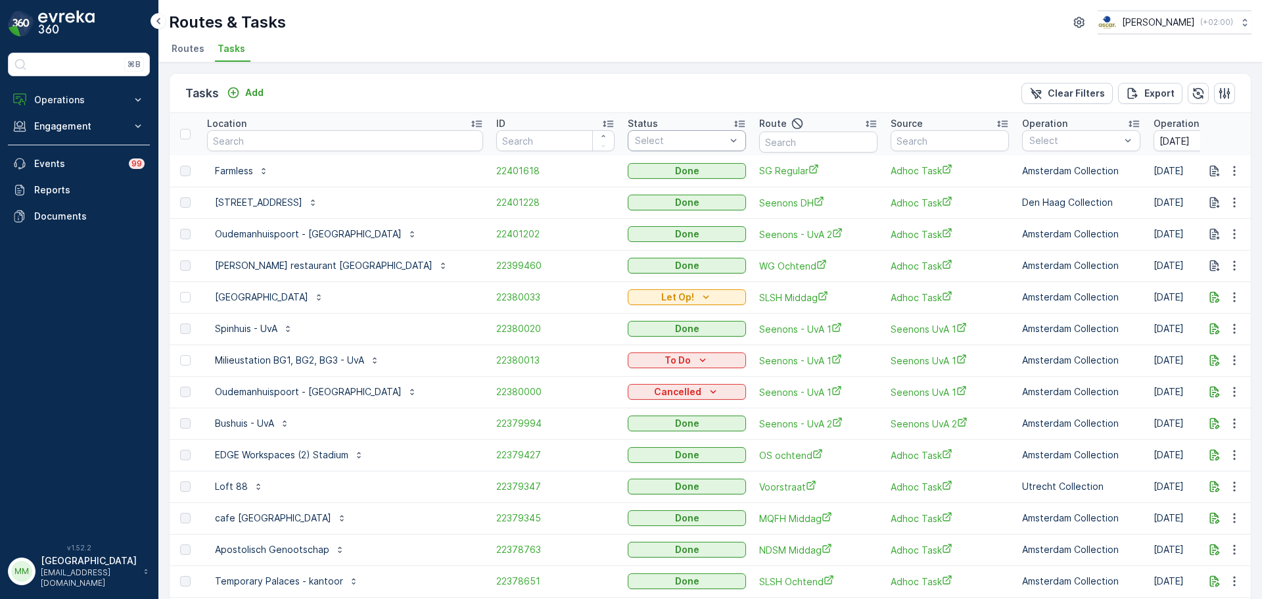
click at [654, 133] on div "Select" at bounding box center [687, 140] width 118 height 21
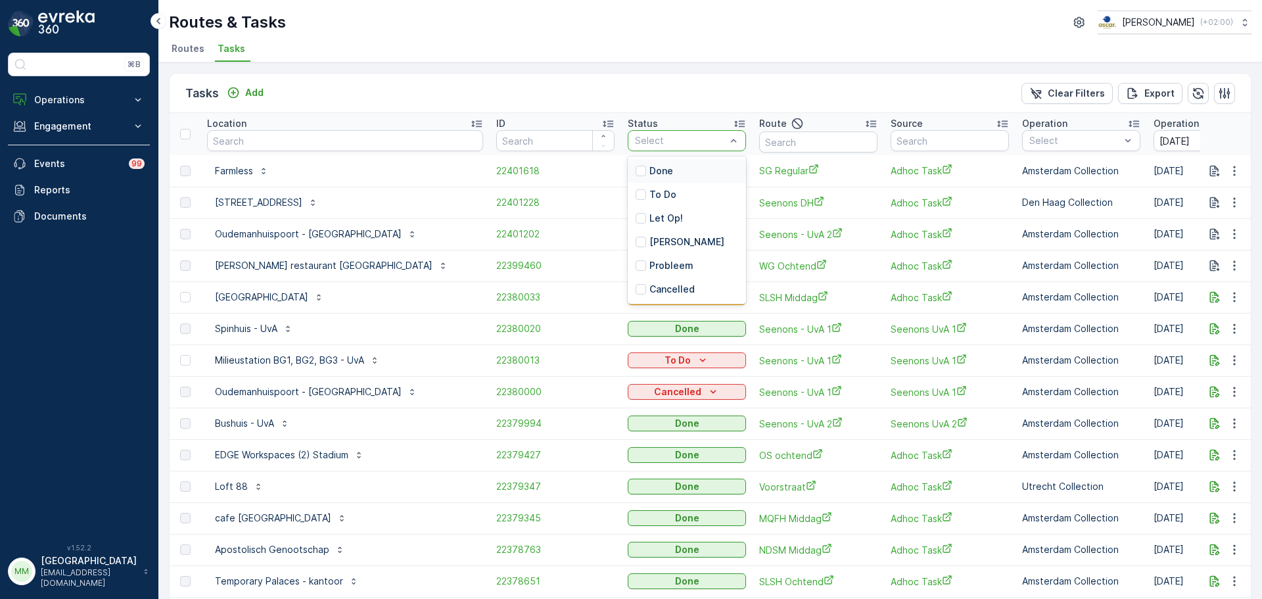
click at [649, 168] on p "Done" at bounding box center [661, 170] width 24 height 13
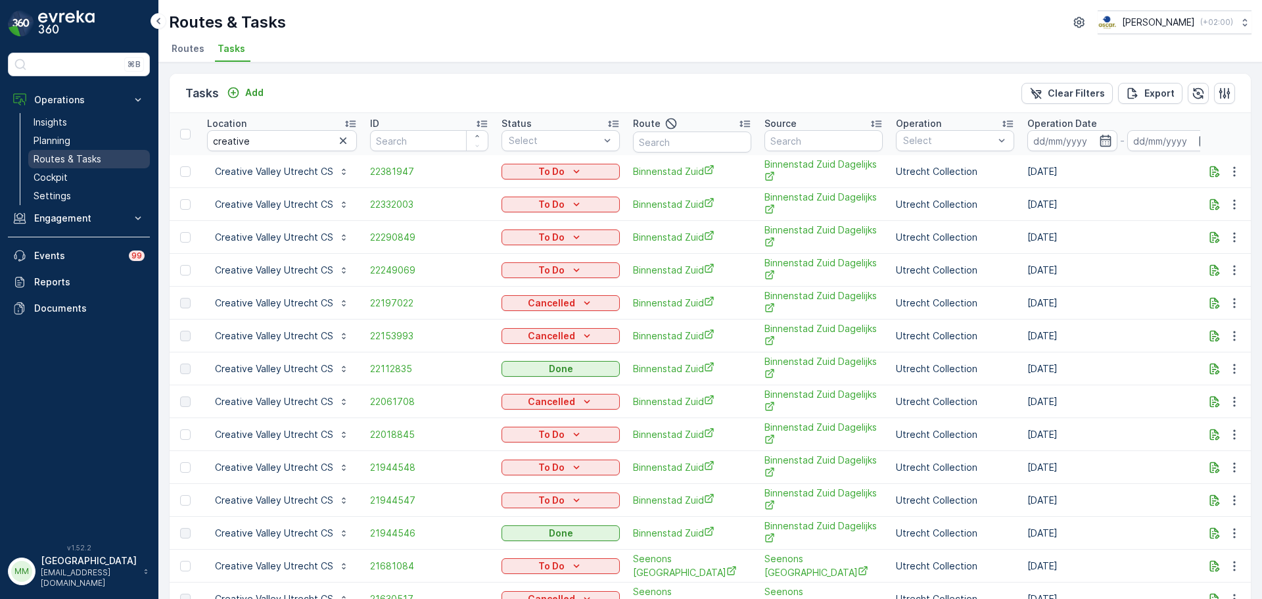
click at [105, 160] on link "Routes & Tasks" at bounding box center [89, 159] width 122 height 18
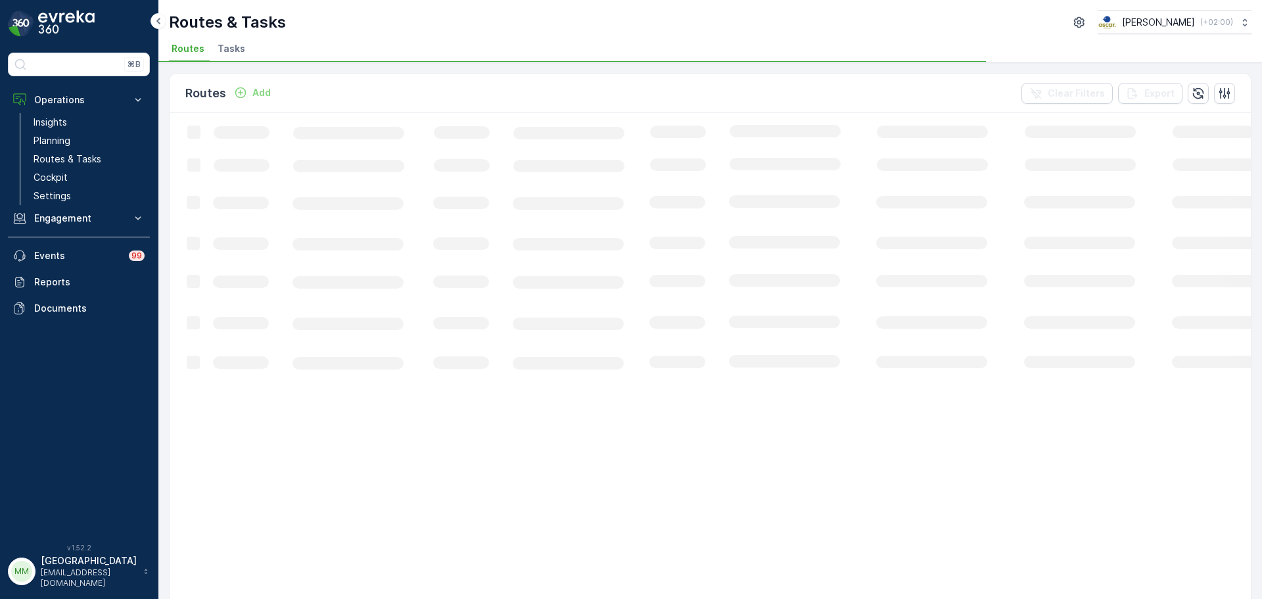
click at [217, 48] on span "Tasks" at bounding box center [231, 48] width 28 height 13
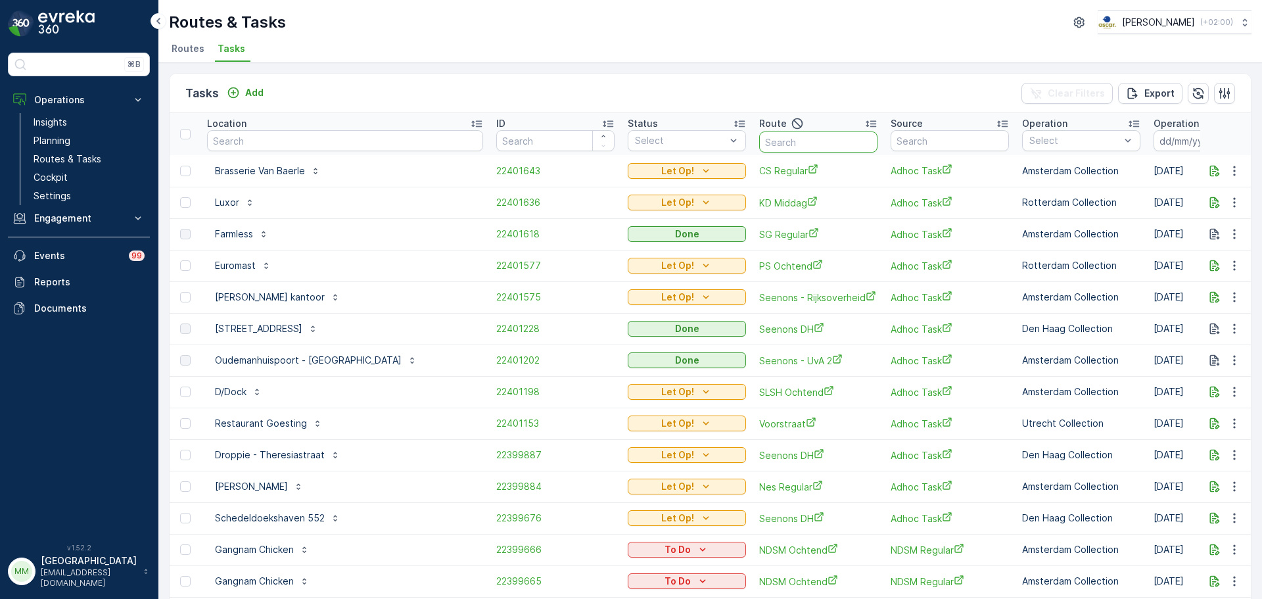
click at [763, 137] on input "text" at bounding box center [818, 141] width 118 height 21
type input "slsh op"
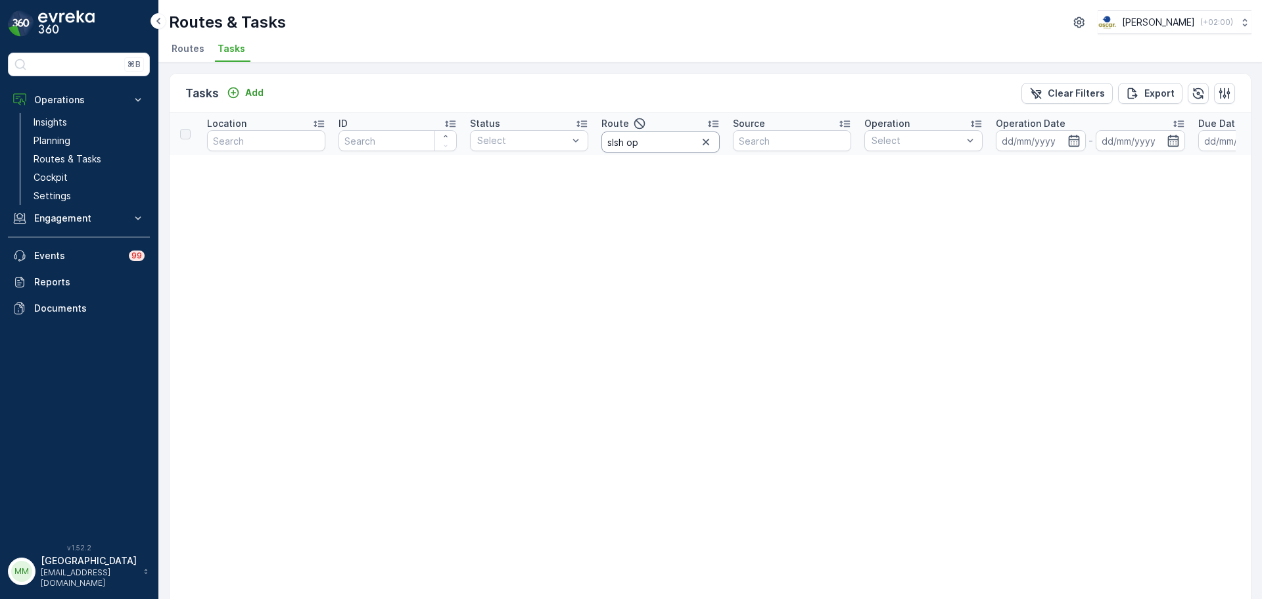
click at [676, 137] on input "slsh op" at bounding box center [660, 141] width 118 height 21
type input "slsh o"
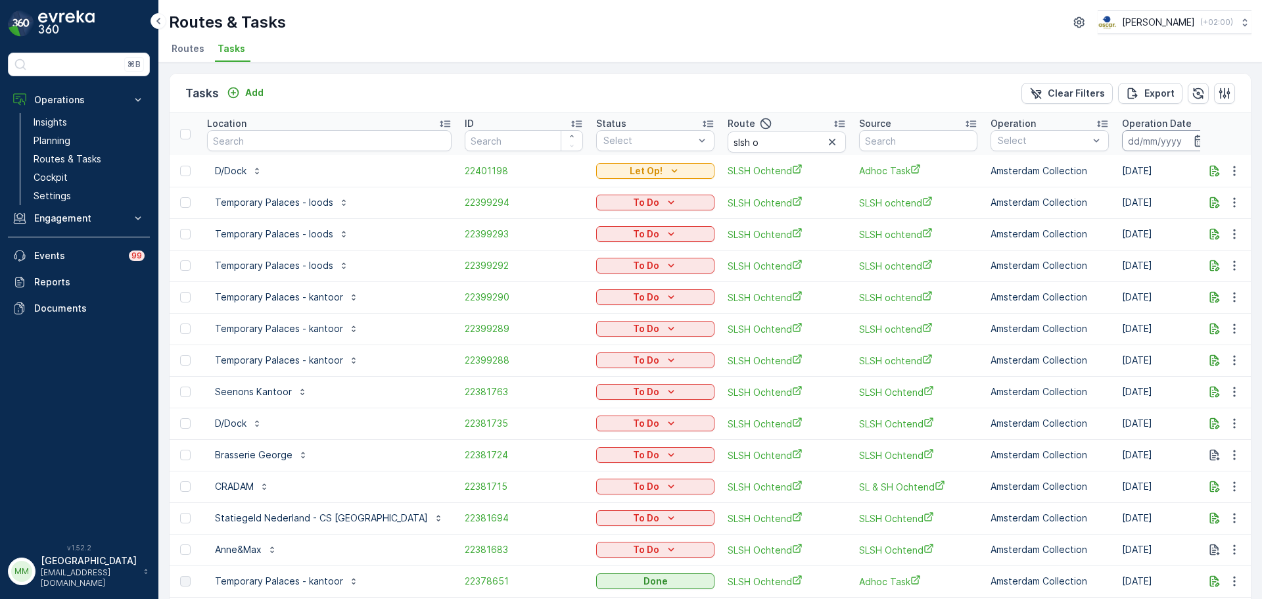
click at [1122, 149] on input at bounding box center [1167, 140] width 90 height 21
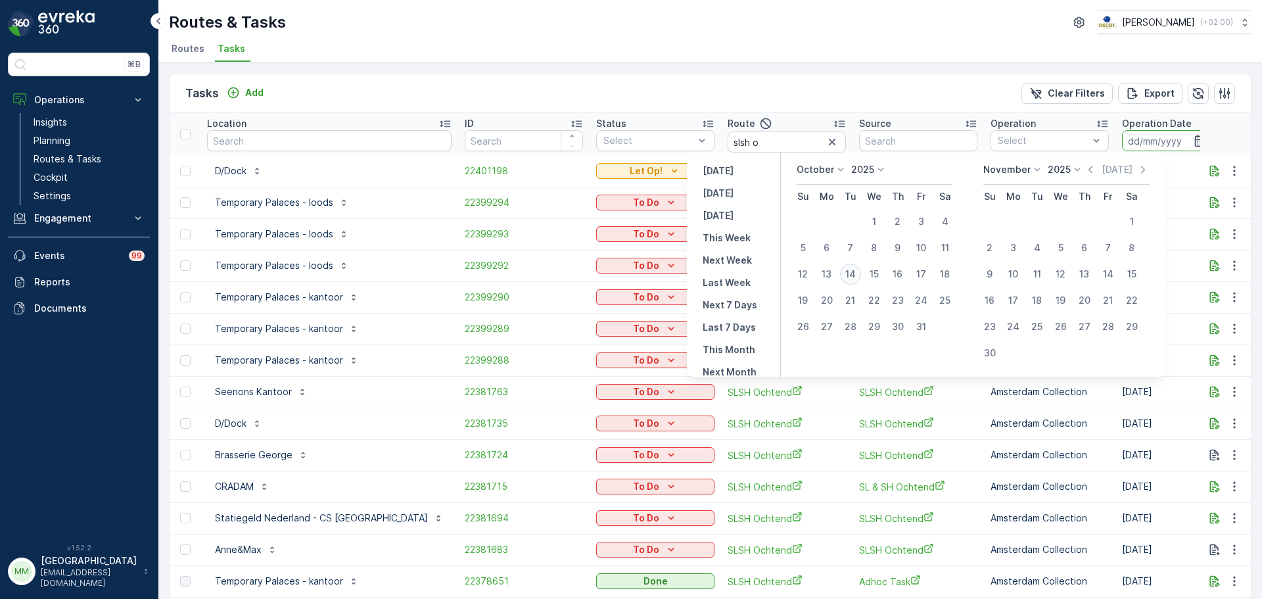
click at [861, 271] on div "14" at bounding box center [850, 273] width 21 height 21
type input "[DATE]"
click at [861, 271] on div "14" at bounding box center [850, 273] width 21 height 21
type input "[DATE]"
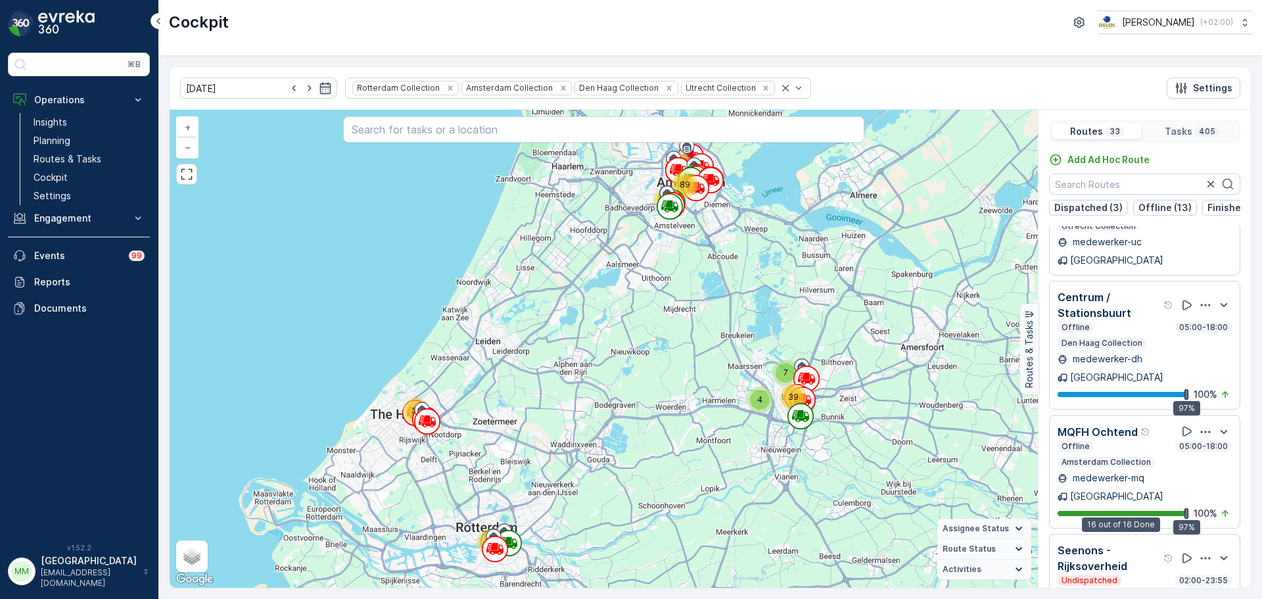
scroll to position [789, 0]
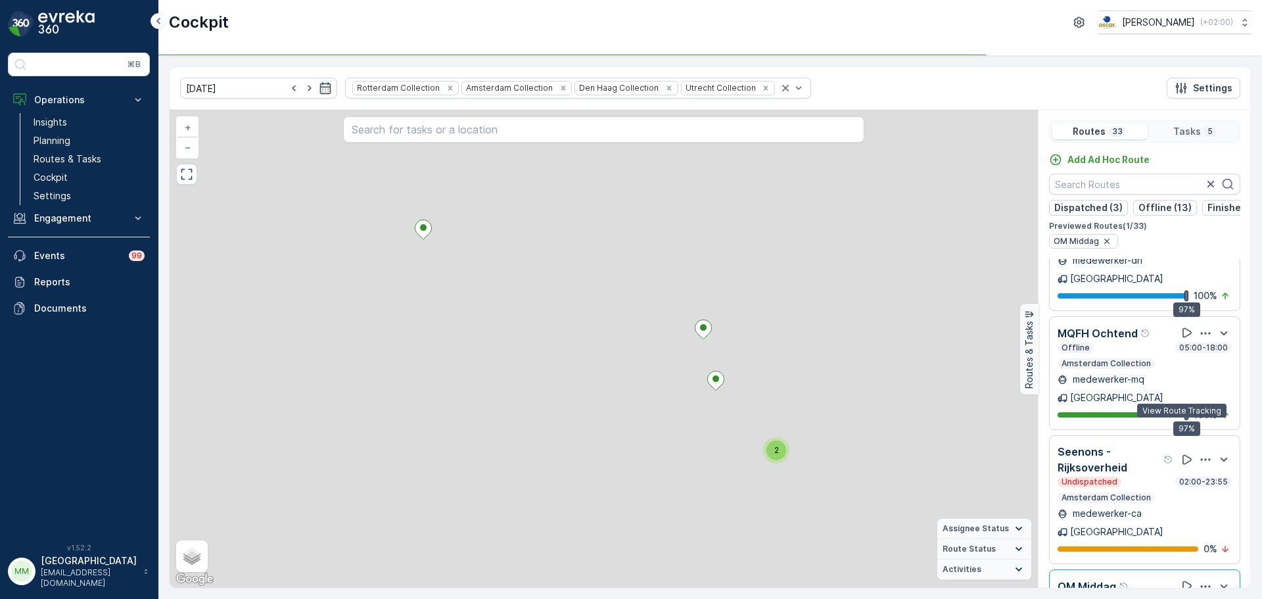
click at [1185, 578] on div at bounding box center [1187, 586] width 16 height 16
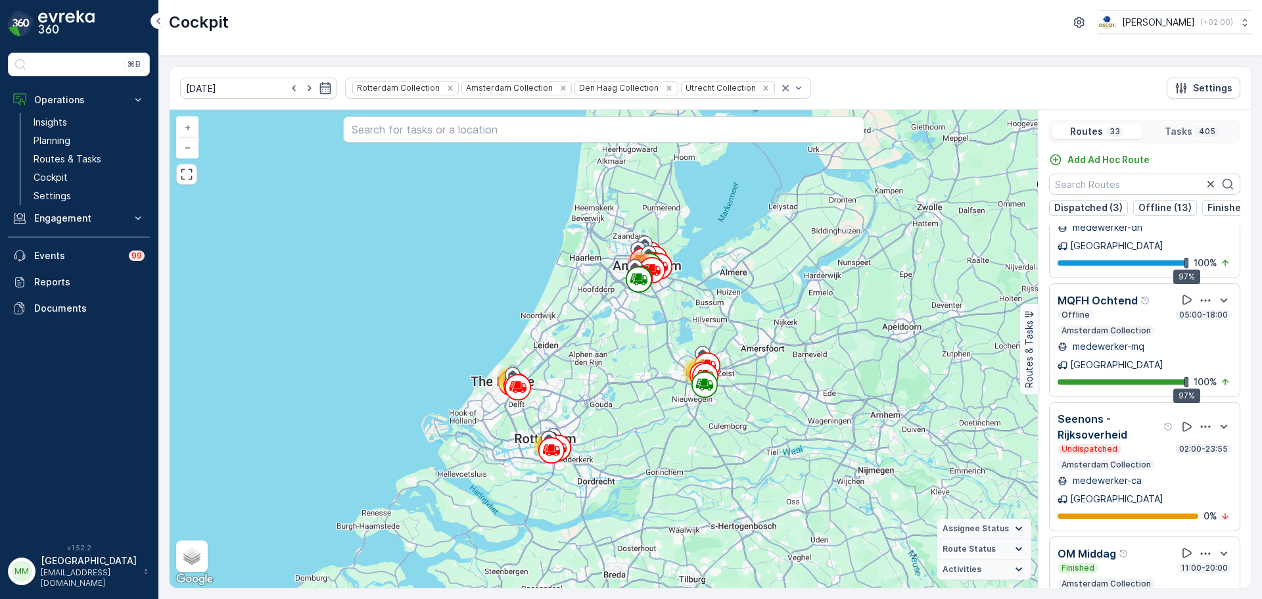
click at [1201, 547] on icon "button" at bounding box center [1205, 553] width 13 height 13
click at [1200, 583] on span "See More Details" at bounding box center [1204, 589] width 76 height 13
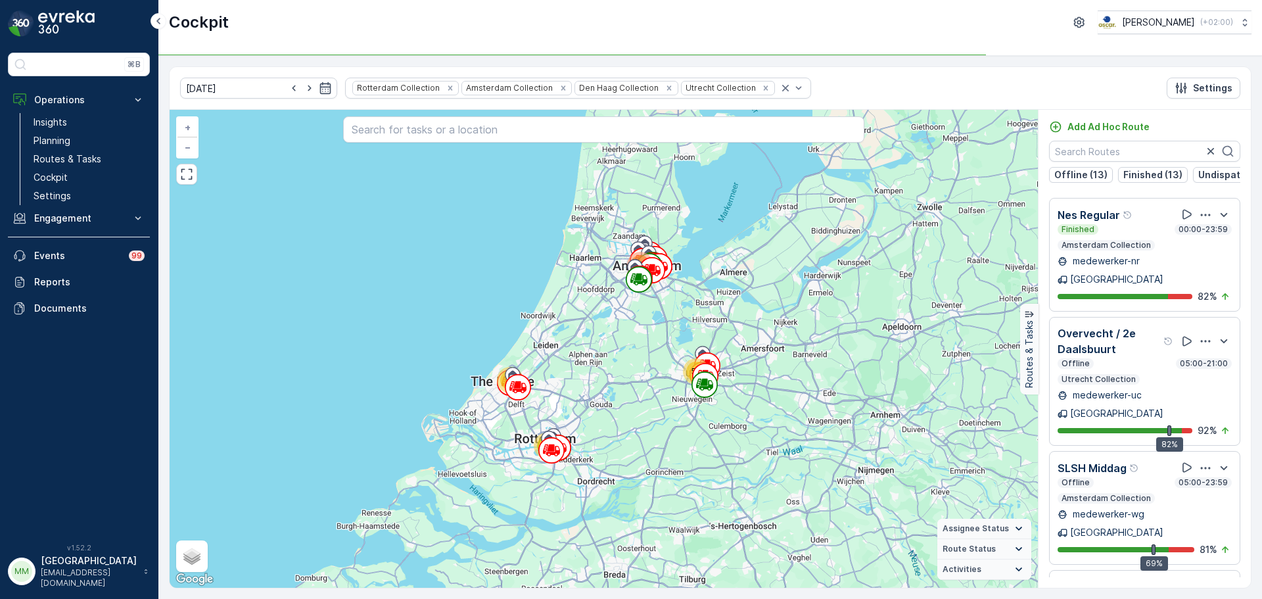
scroll to position [2878, 0]
